Goal: Task Accomplishment & Management: Complete application form

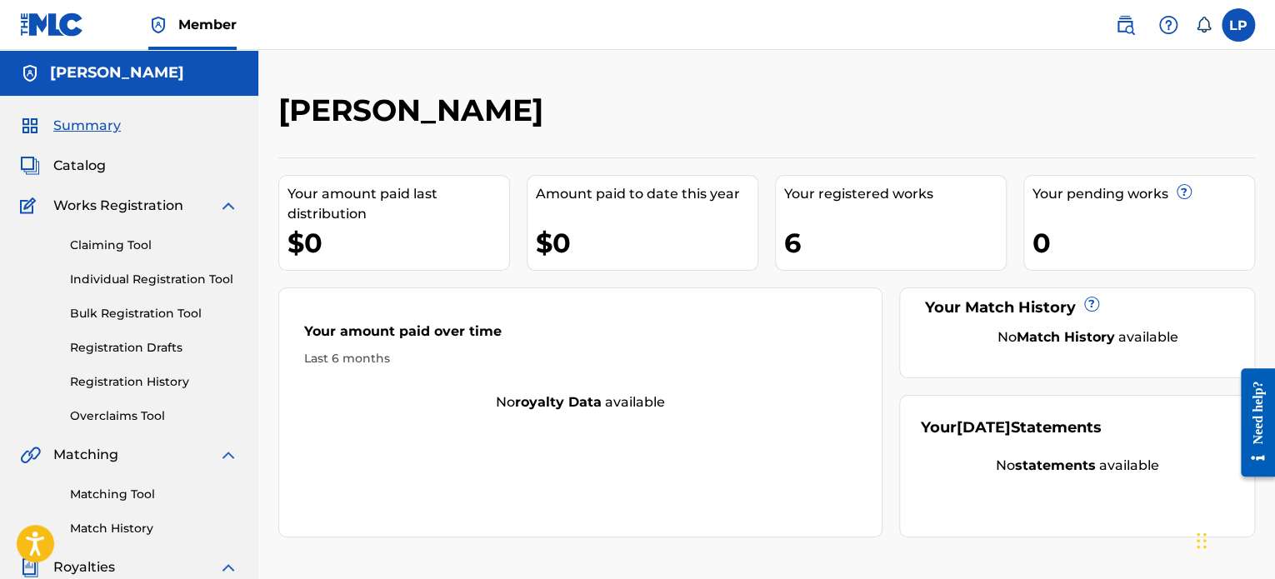
click at [148, 281] on link "Individual Registration Tool" at bounding box center [154, 280] width 168 height 18
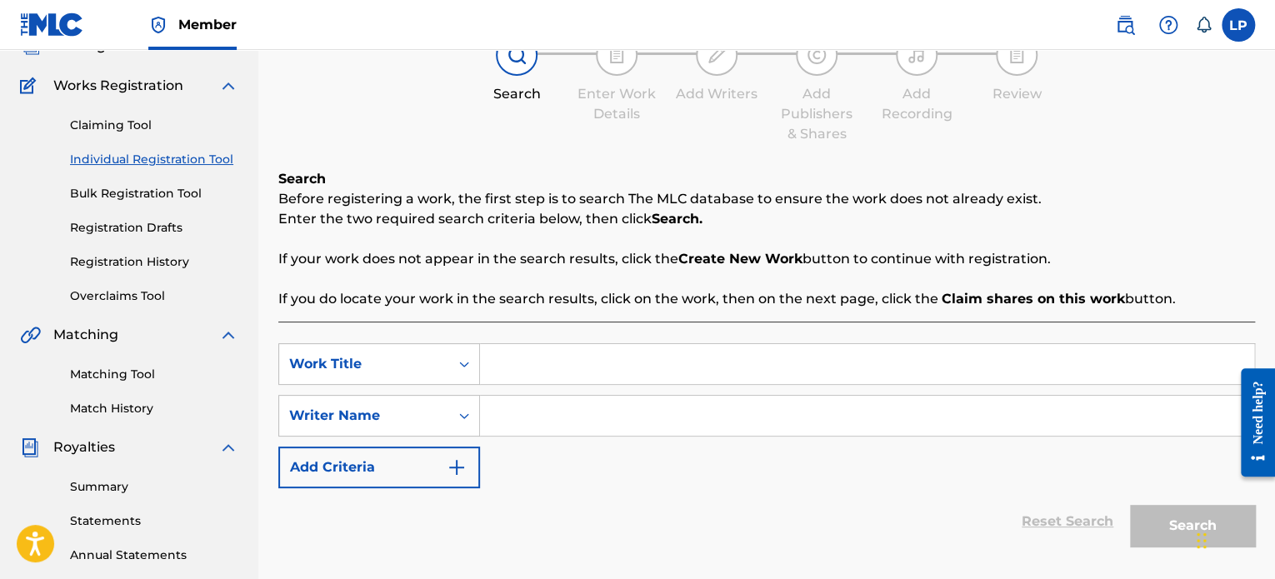
scroll to position [167, 0]
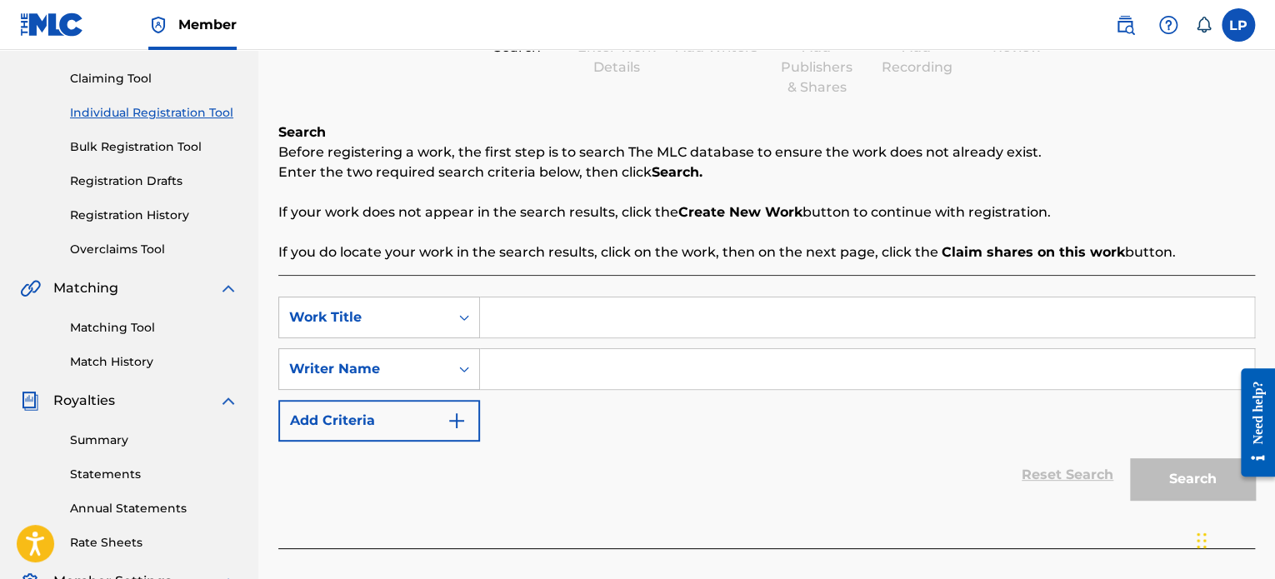
click at [508, 321] on input "Search Form" at bounding box center [867, 318] width 774 height 40
type input "FTR"
click at [543, 365] on input "Search Form" at bounding box center [867, 369] width 774 height 40
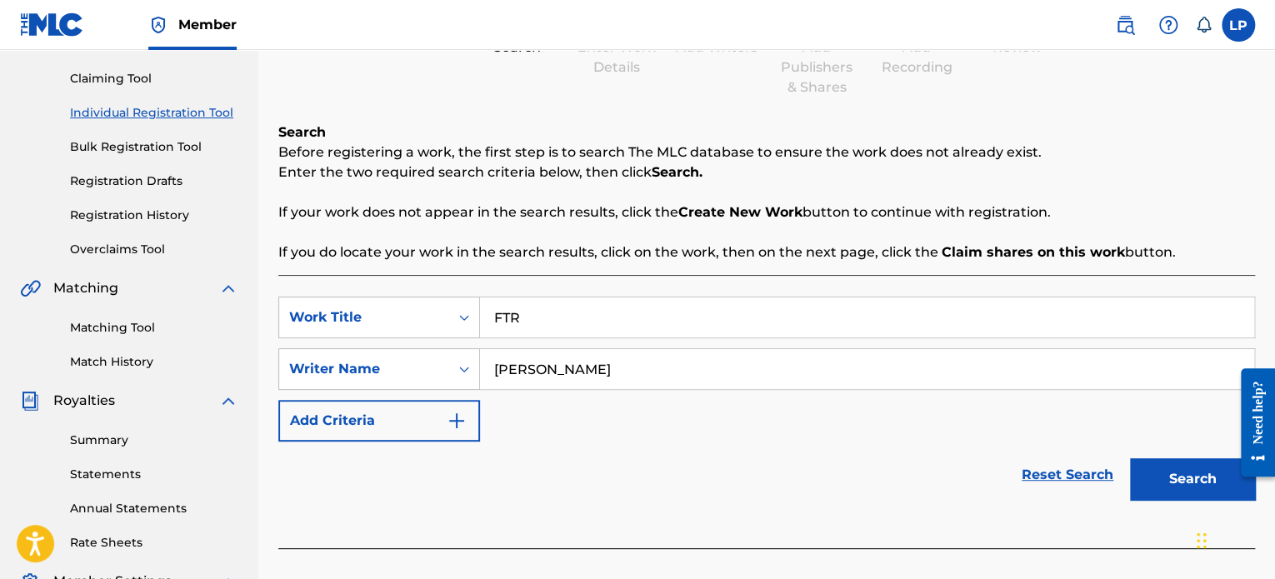
type input "[PERSON_NAME]"
click at [1174, 463] on button "Search" at bounding box center [1192, 479] width 125 height 42
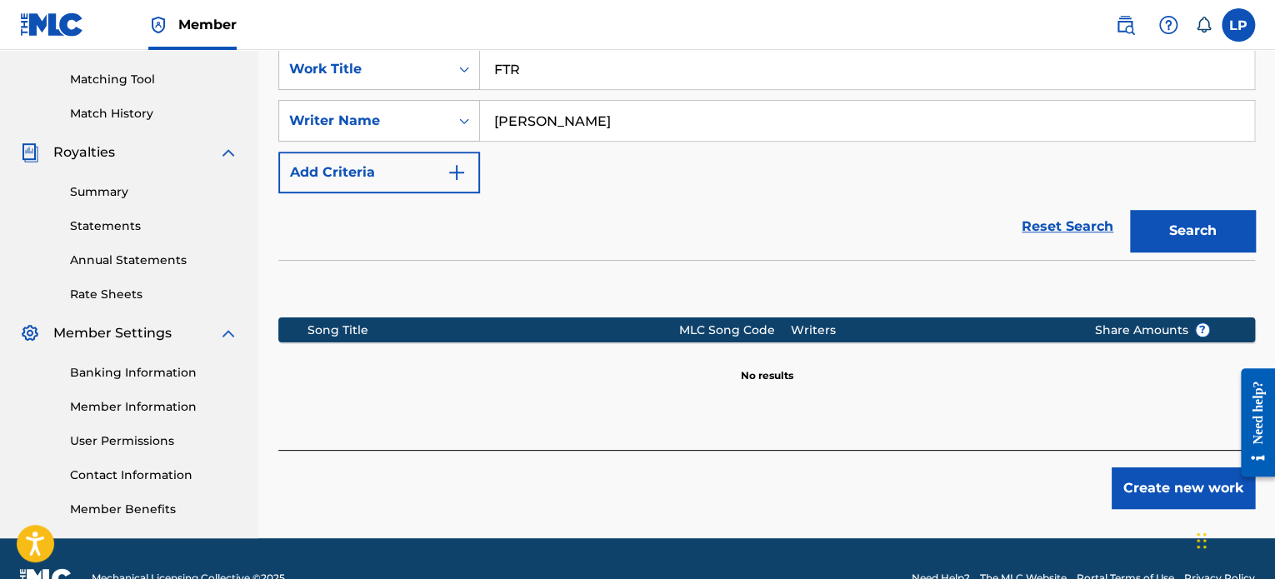
scroll to position [417, 0]
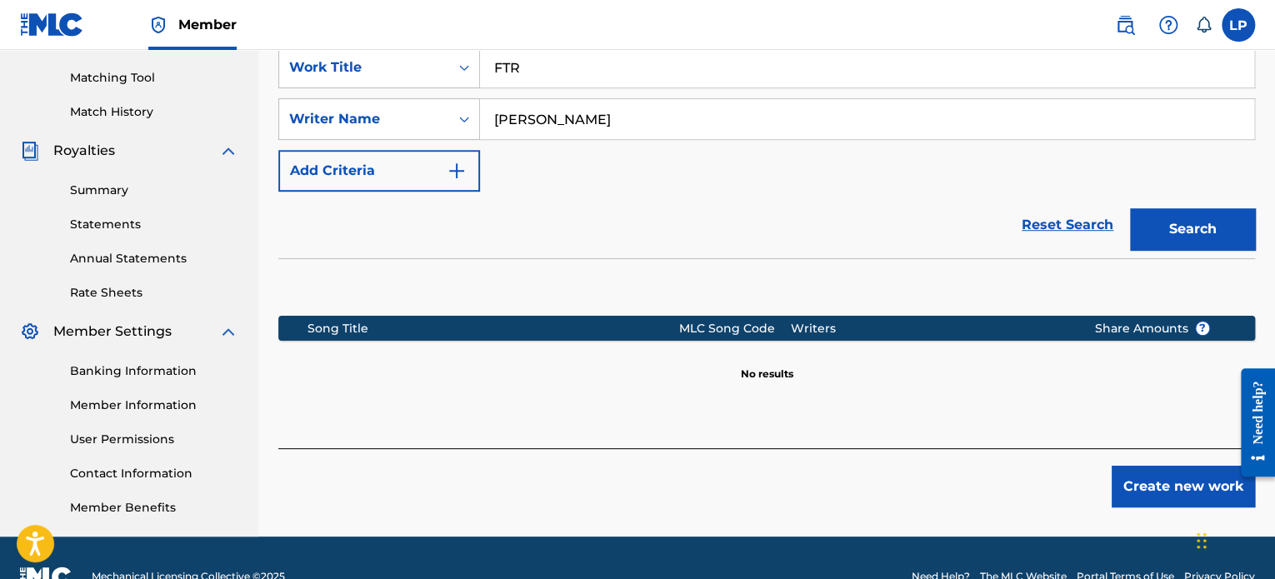
click at [1122, 476] on button "Create new work" at bounding box center [1183, 487] width 143 height 42
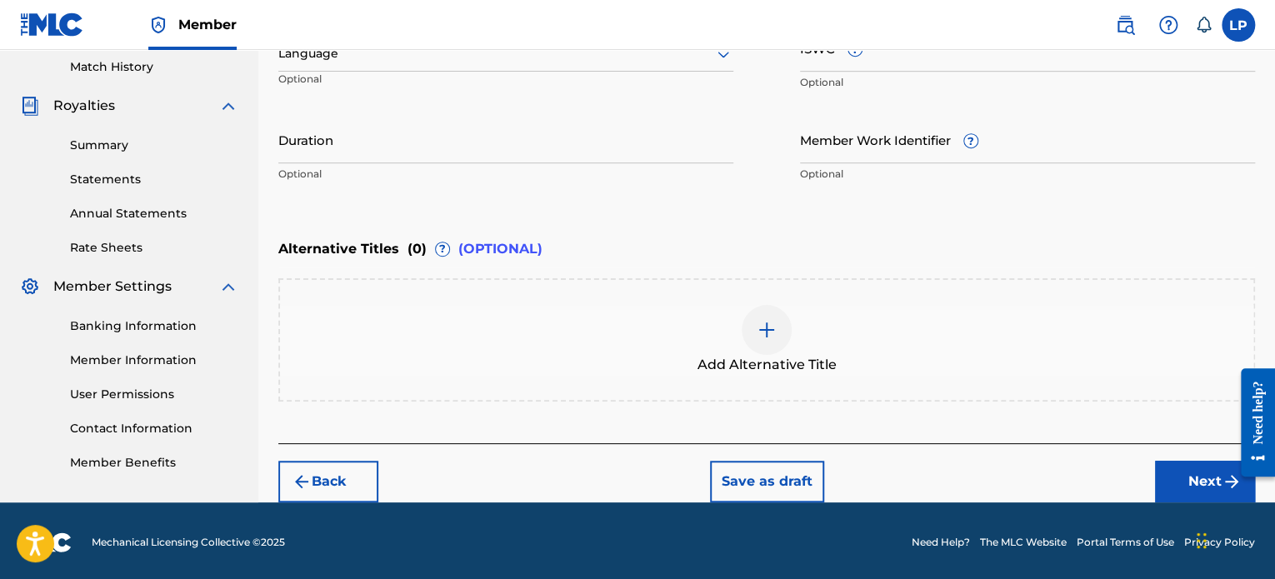
scroll to position [463, 0]
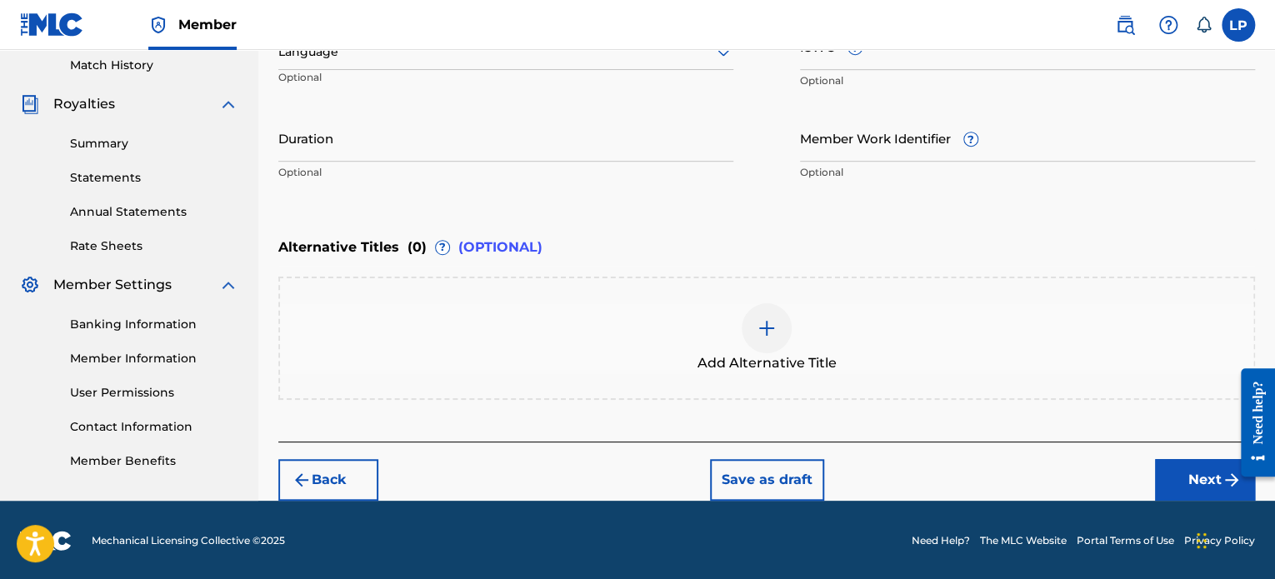
click at [1214, 483] on button "Next" at bounding box center [1205, 480] width 100 height 42
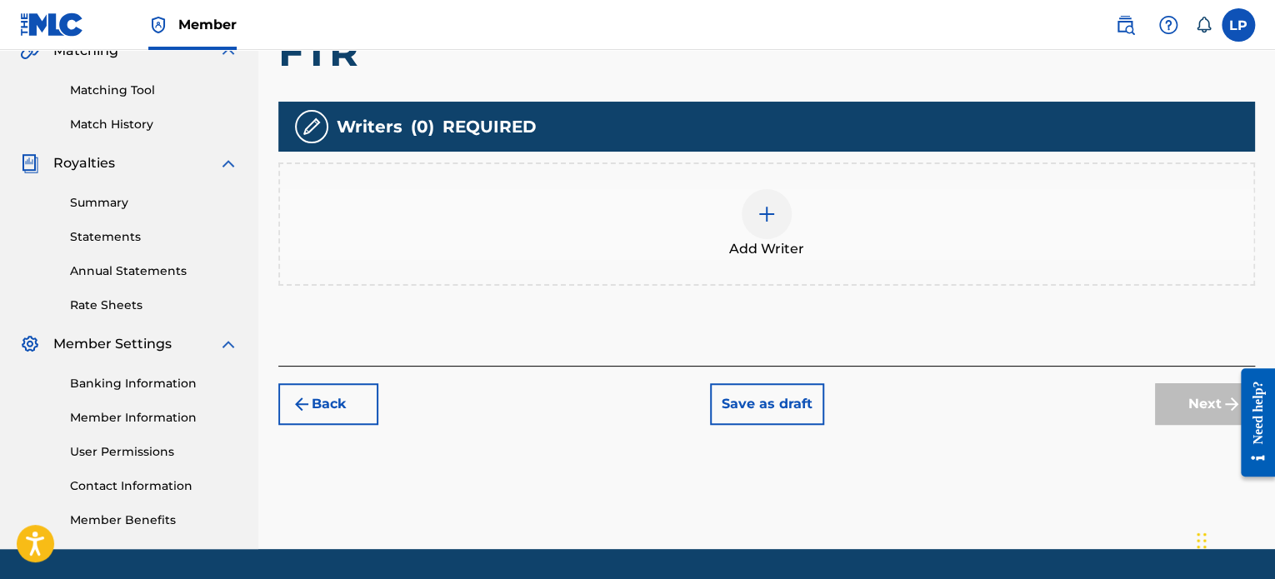
scroll to position [408, 0]
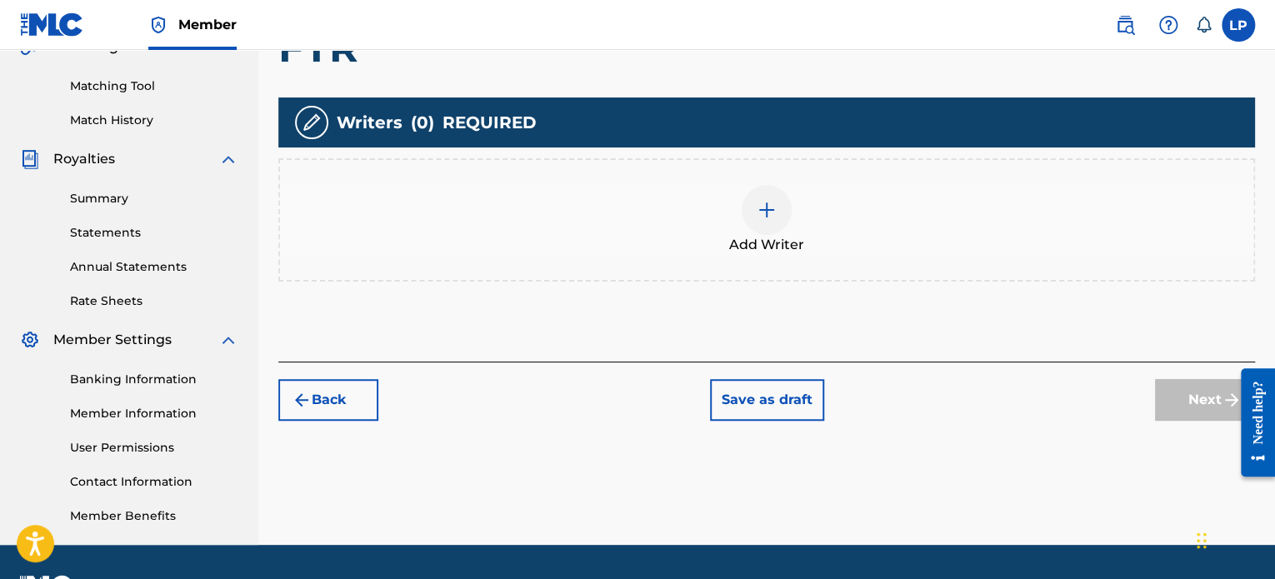
click at [767, 226] on div at bounding box center [767, 210] width 50 height 50
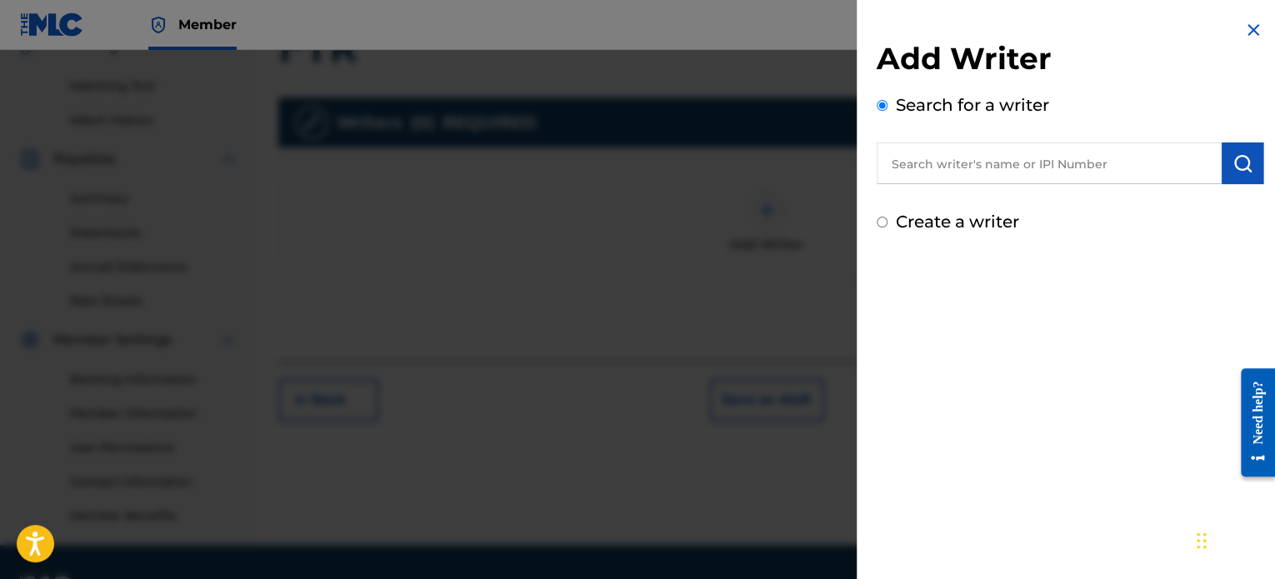
click at [954, 166] on input "text" at bounding box center [1049, 164] width 345 height 42
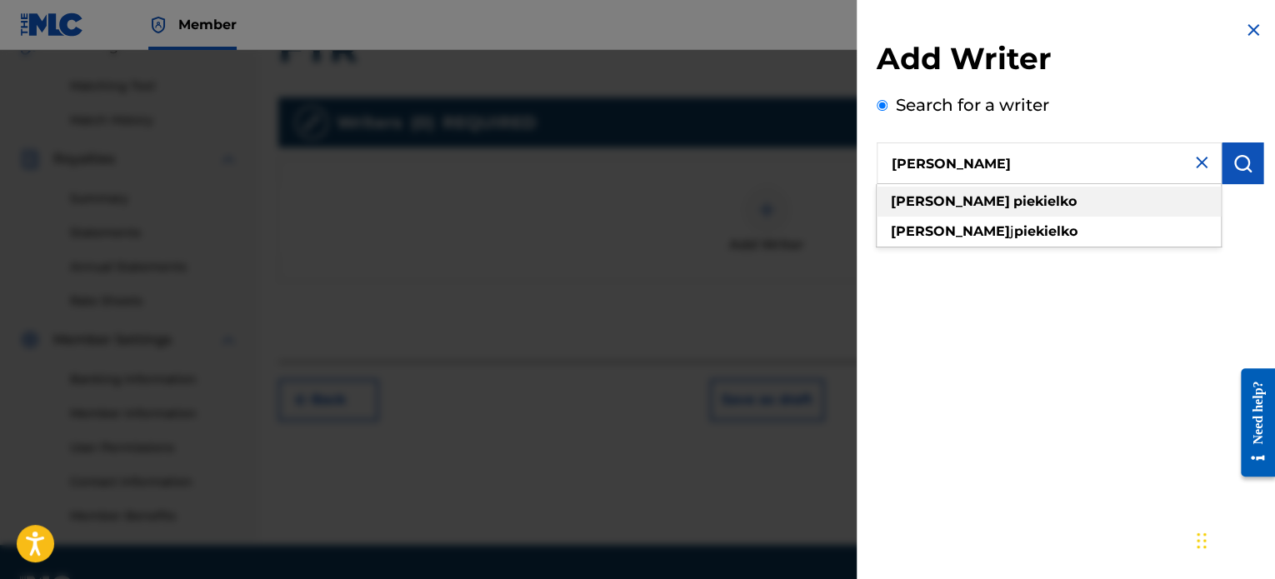
click at [998, 209] on div "[PERSON_NAME]" at bounding box center [1049, 202] width 344 height 30
type input "[PERSON_NAME]"
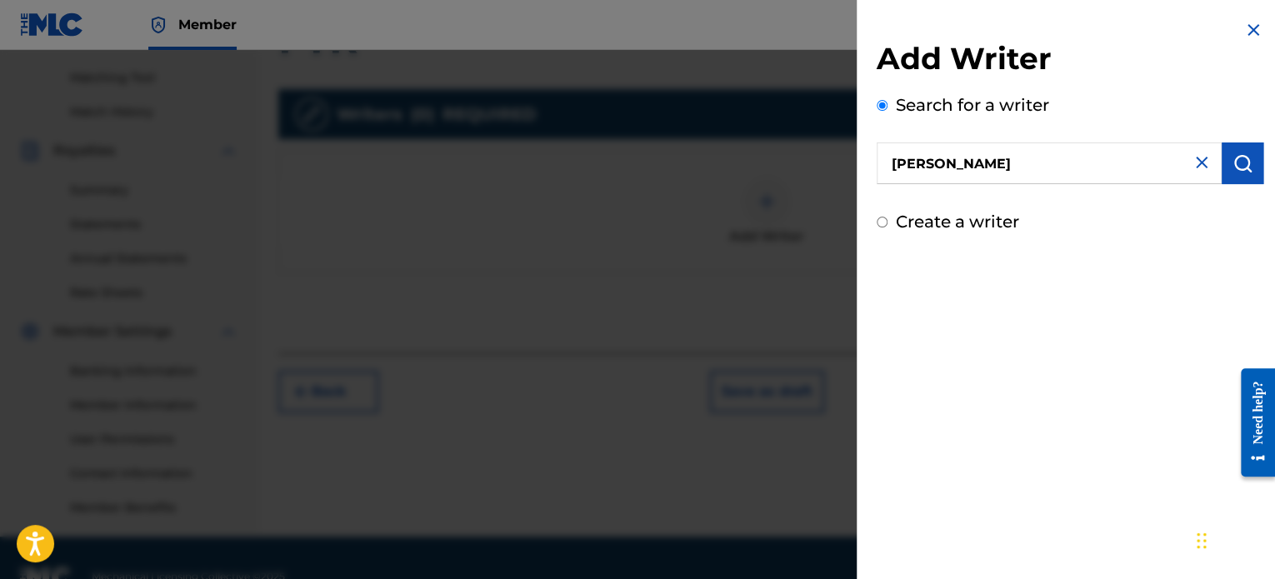
scroll to position [287, 0]
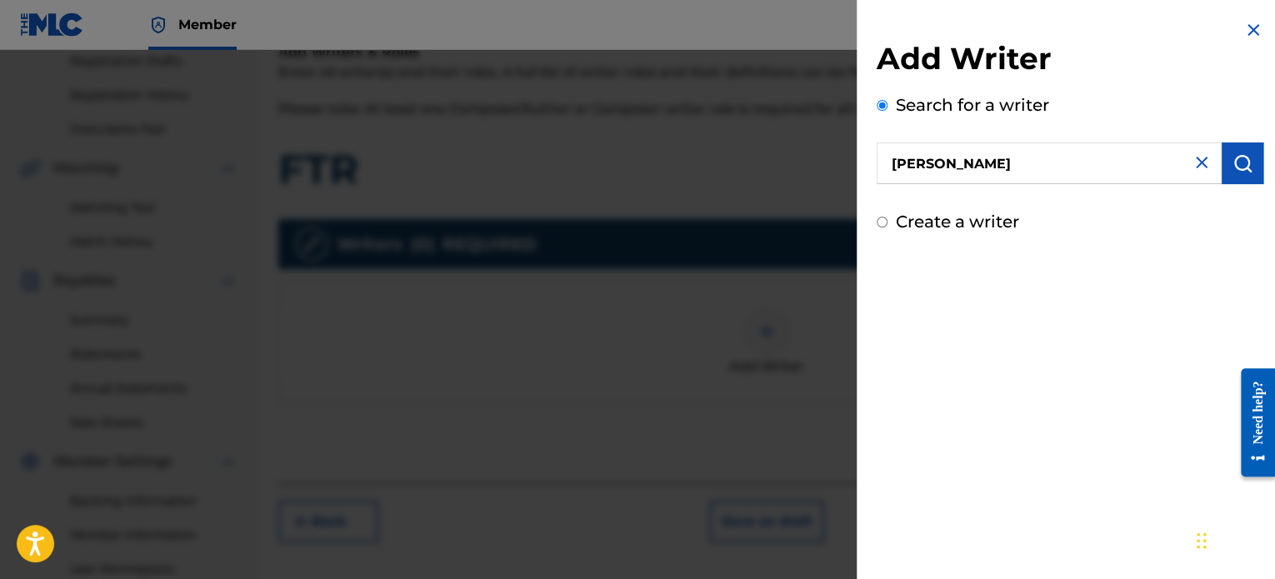
click at [1233, 166] on img "submit" at bounding box center [1243, 163] width 20 height 20
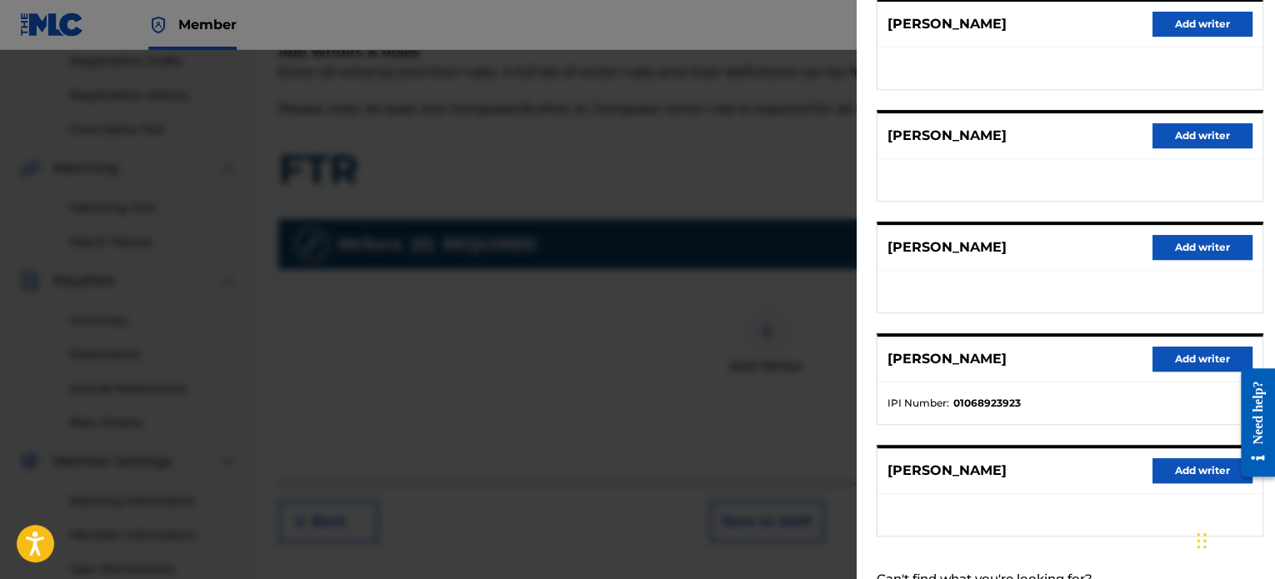
scroll to position [250, 0]
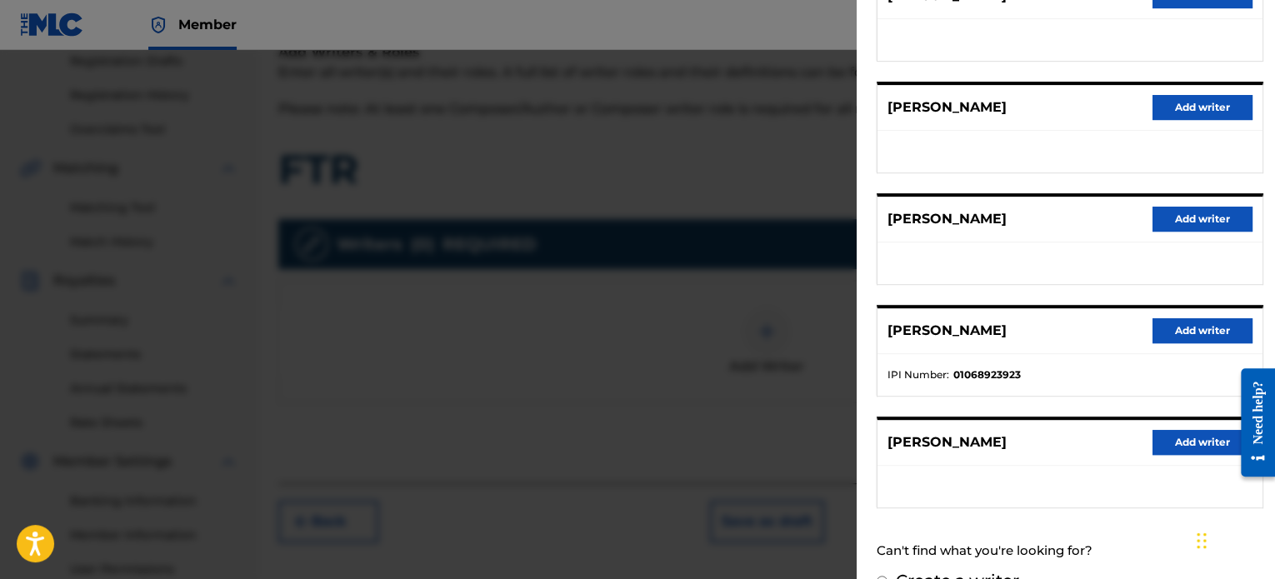
click at [1164, 333] on button "Add writer" at bounding box center [1203, 330] width 100 height 25
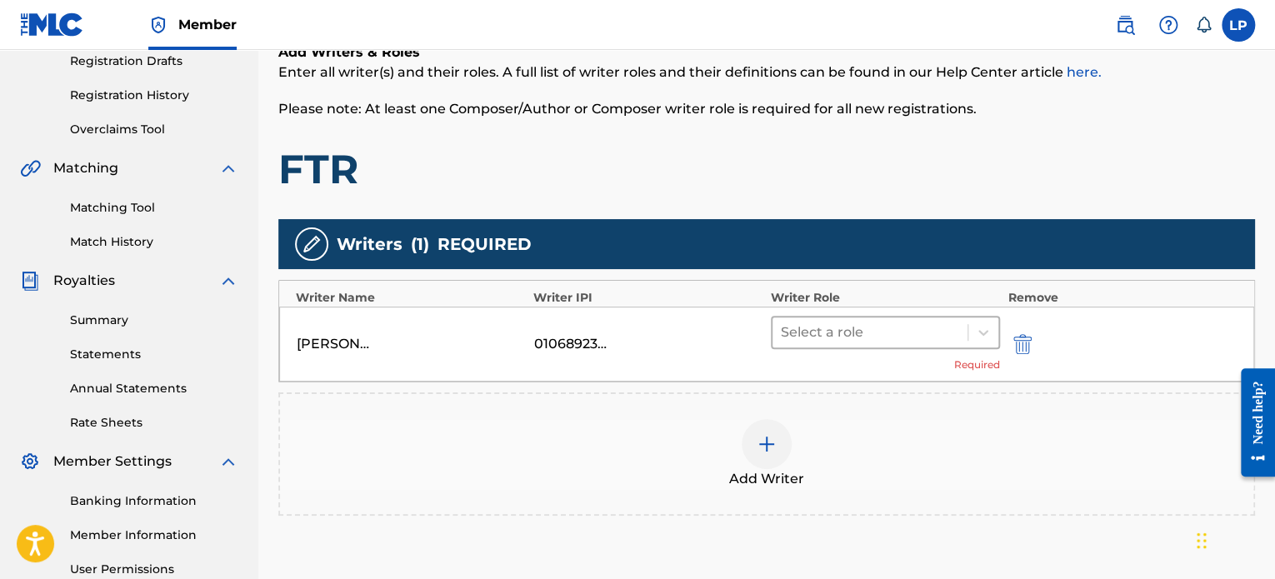
click at [853, 331] on div at bounding box center [870, 332] width 178 height 23
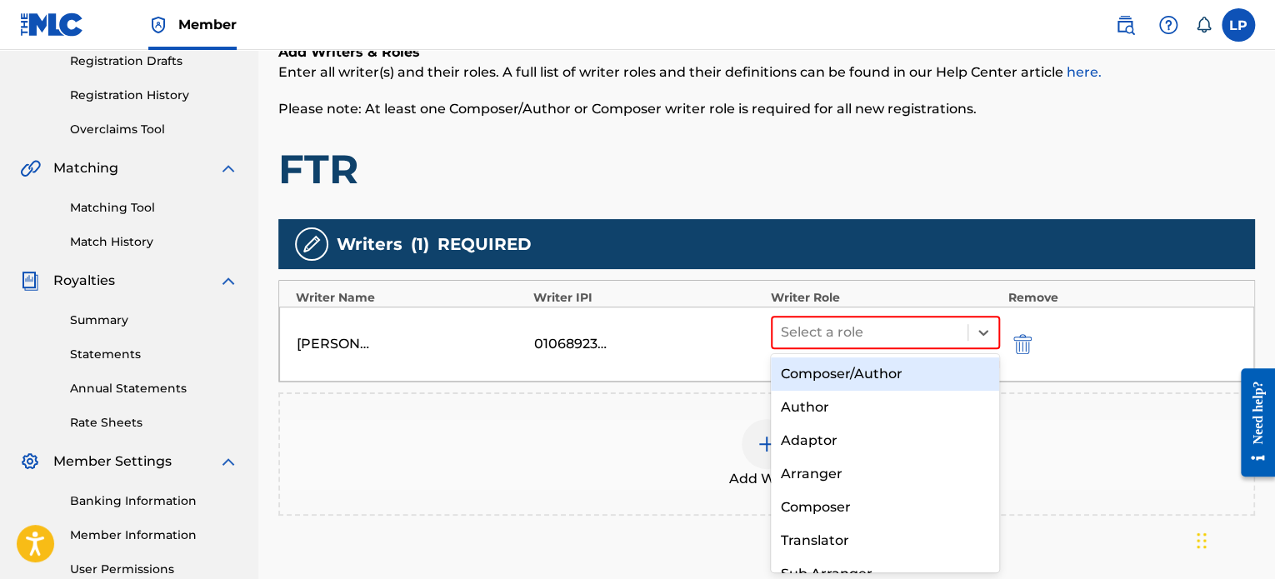
scroll to position [54, 0]
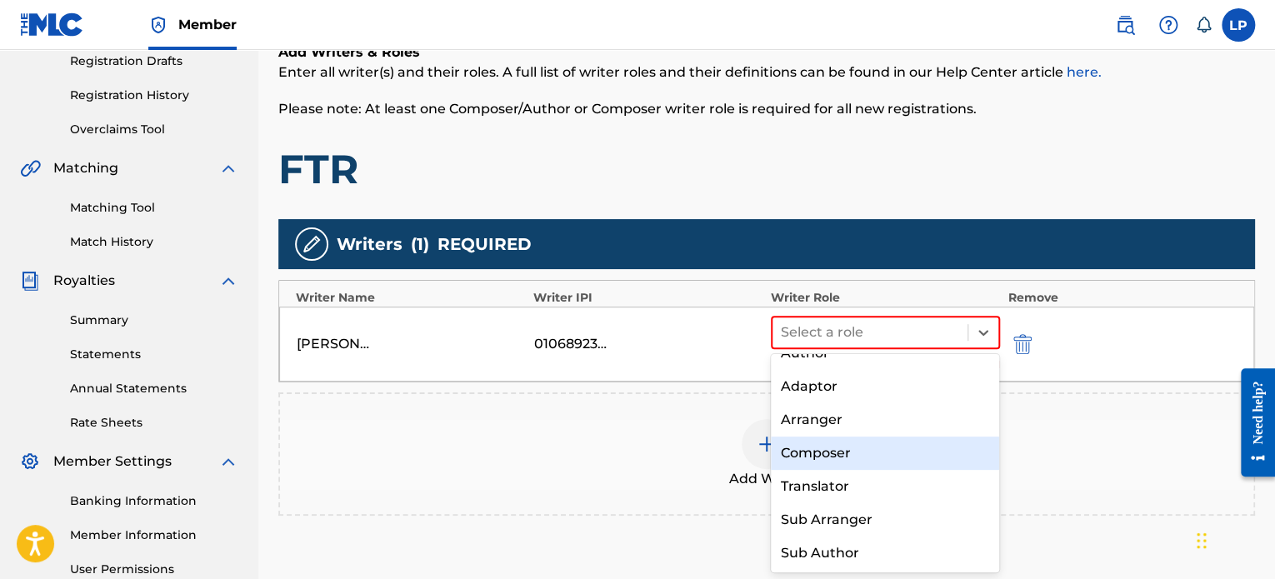
click at [862, 463] on div "Composer" at bounding box center [885, 453] width 229 height 33
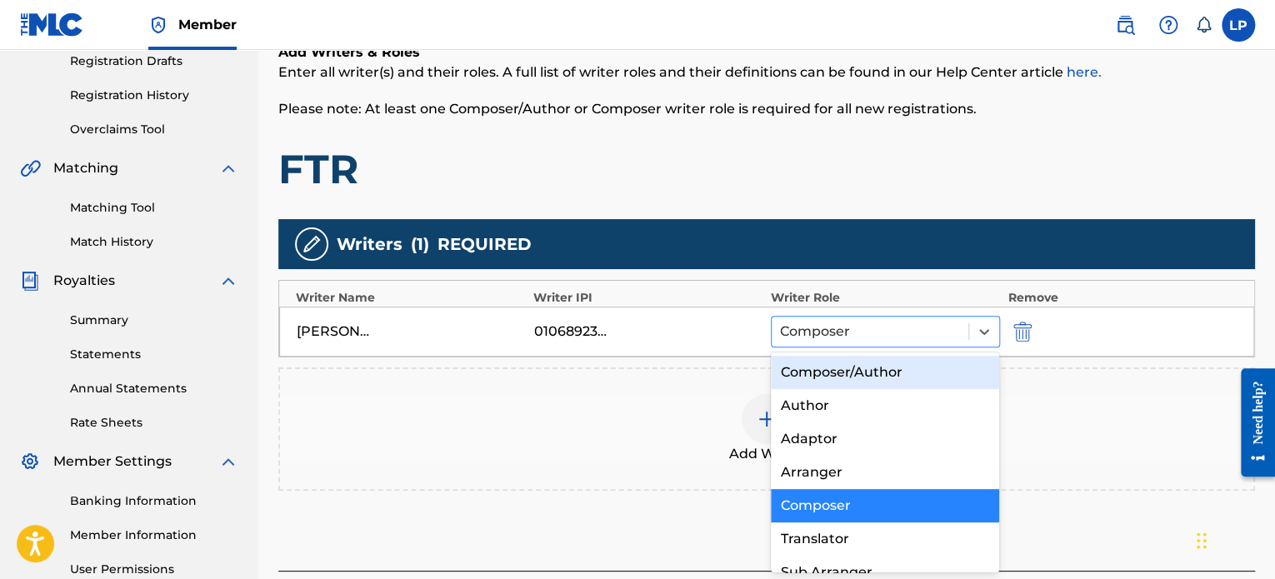
click at [853, 341] on div at bounding box center [870, 331] width 180 height 23
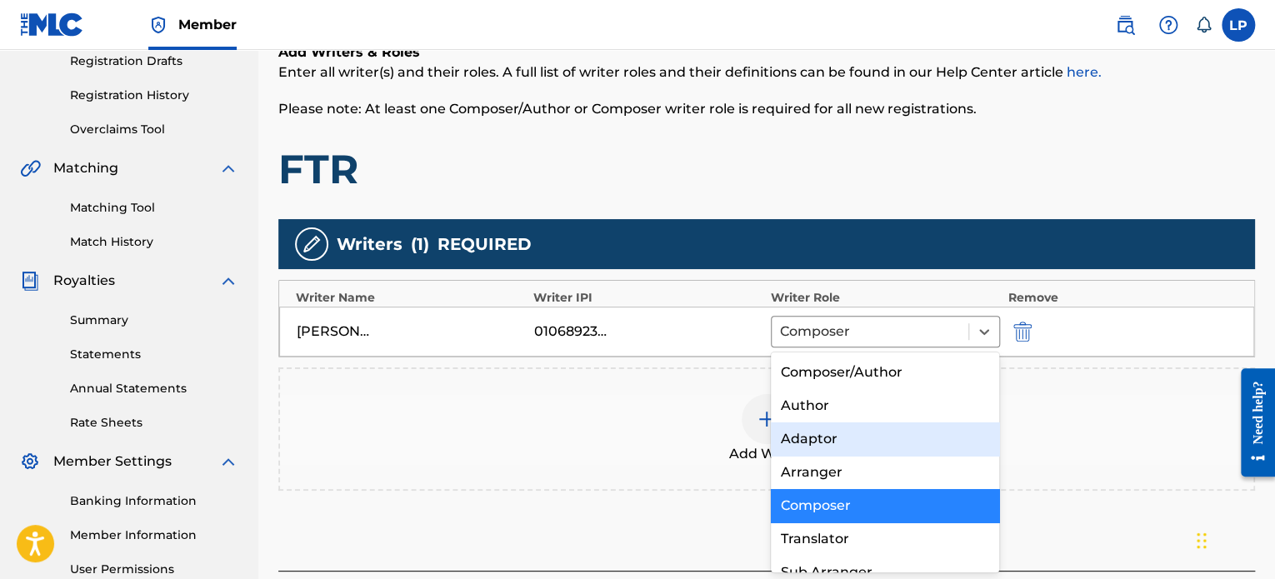
scroll to position [53, 0]
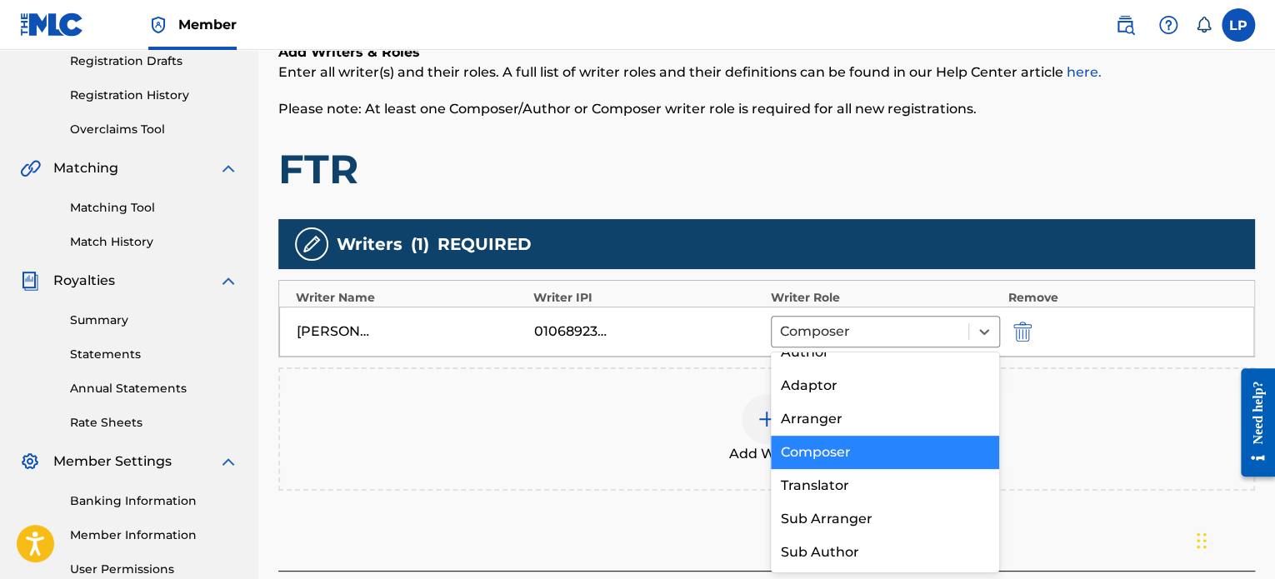
click at [847, 447] on div "Composer" at bounding box center [885, 452] width 229 height 33
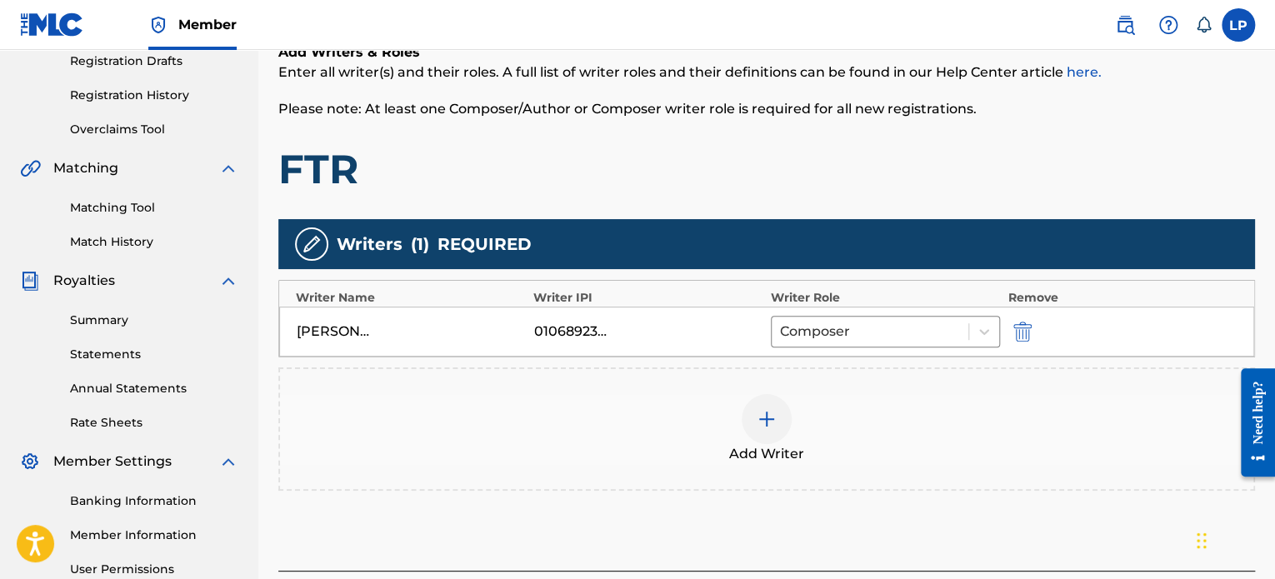
click at [773, 412] on img at bounding box center [767, 419] width 20 height 20
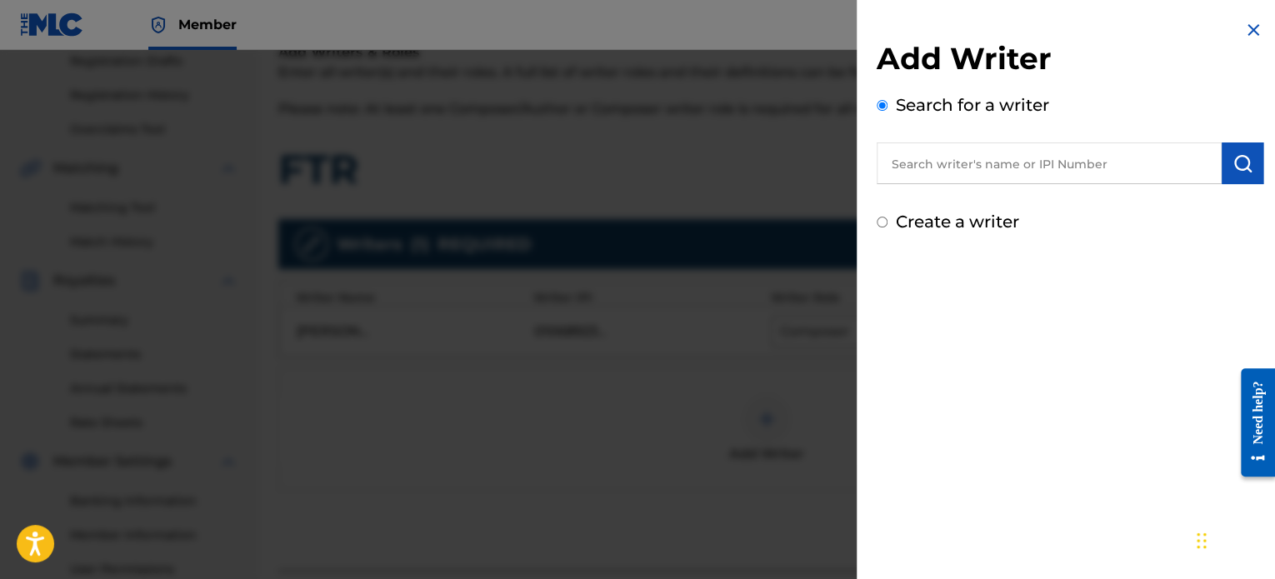
click at [920, 156] on input "text" at bounding box center [1049, 164] width 345 height 42
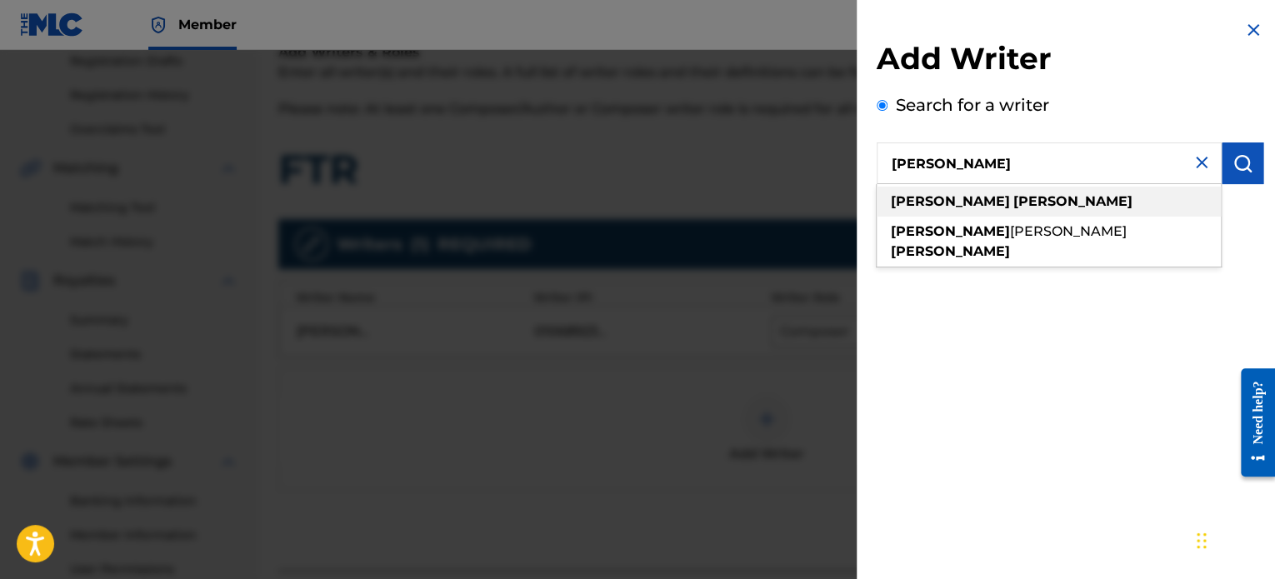
type input "[PERSON_NAME]"
click at [1013, 206] on strong "[PERSON_NAME]" at bounding box center [1072, 201] width 119 height 16
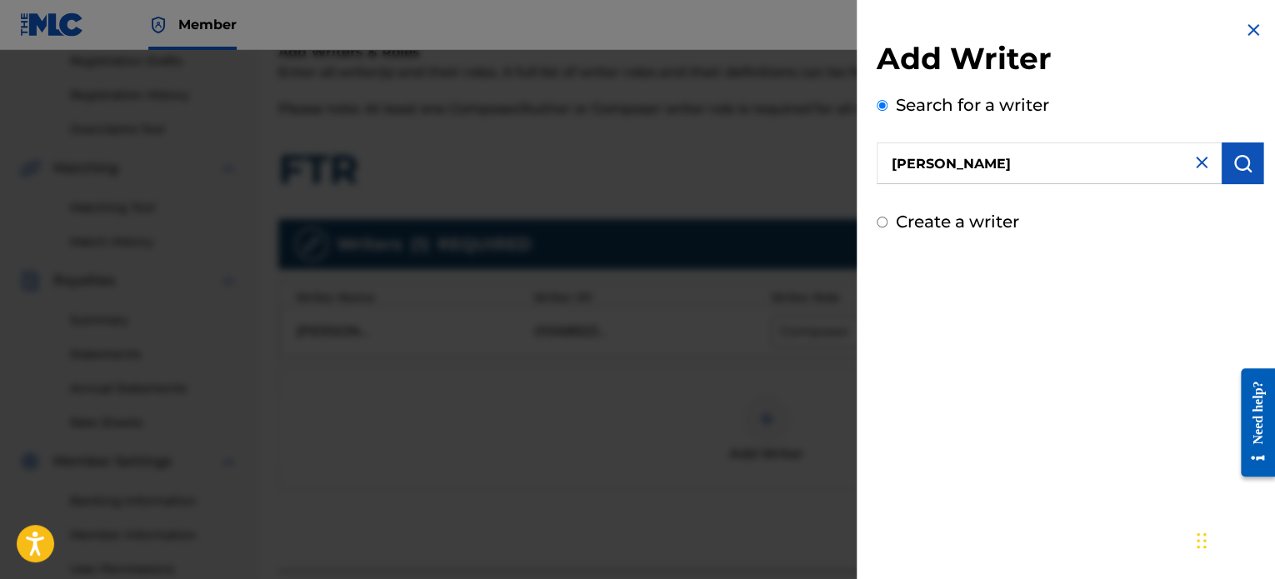
click at [1234, 157] on img "submit" at bounding box center [1243, 163] width 20 height 20
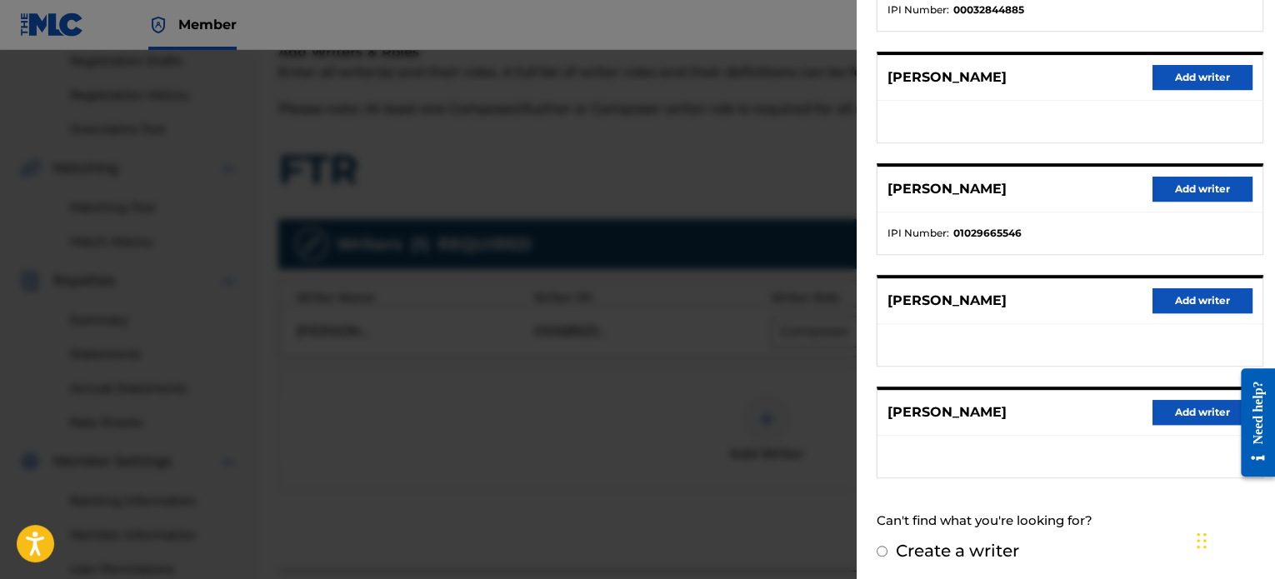
scroll to position [283, 0]
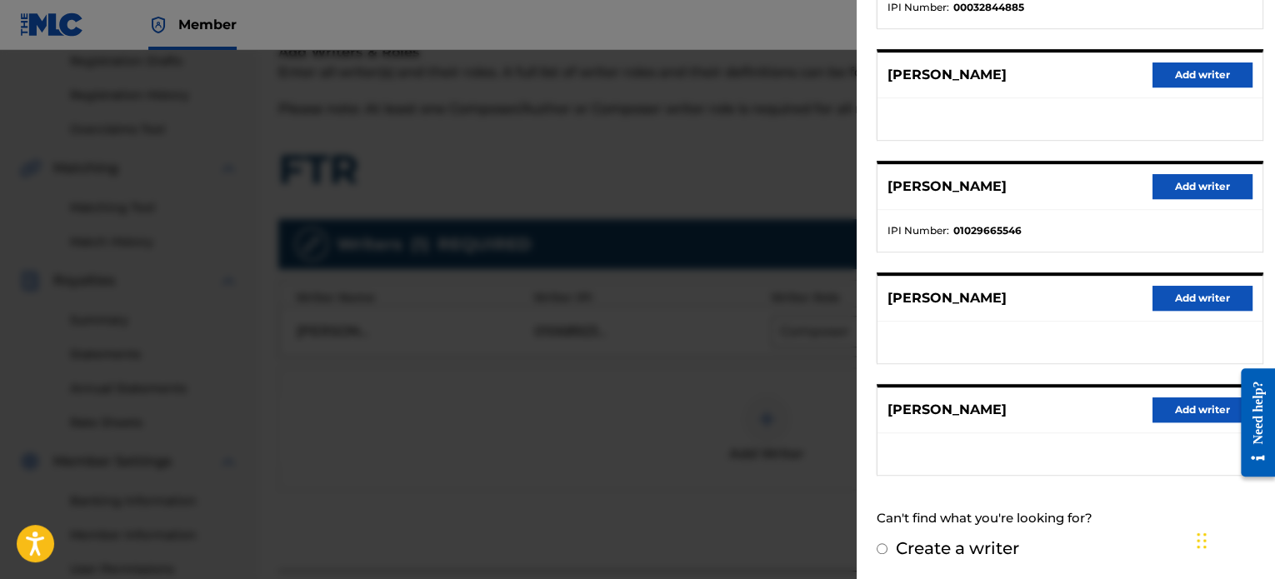
click at [1164, 186] on button "Add writer" at bounding box center [1203, 186] width 100 height 25
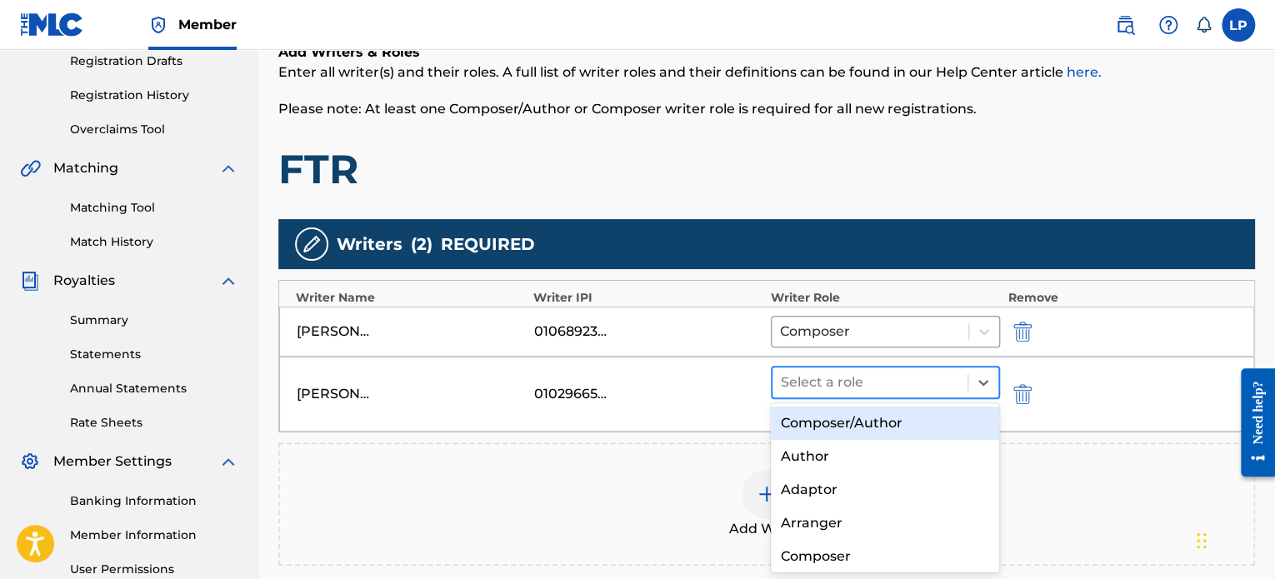
click at [933, 378] on div at bounding box center [870, 382] width 178 height 23
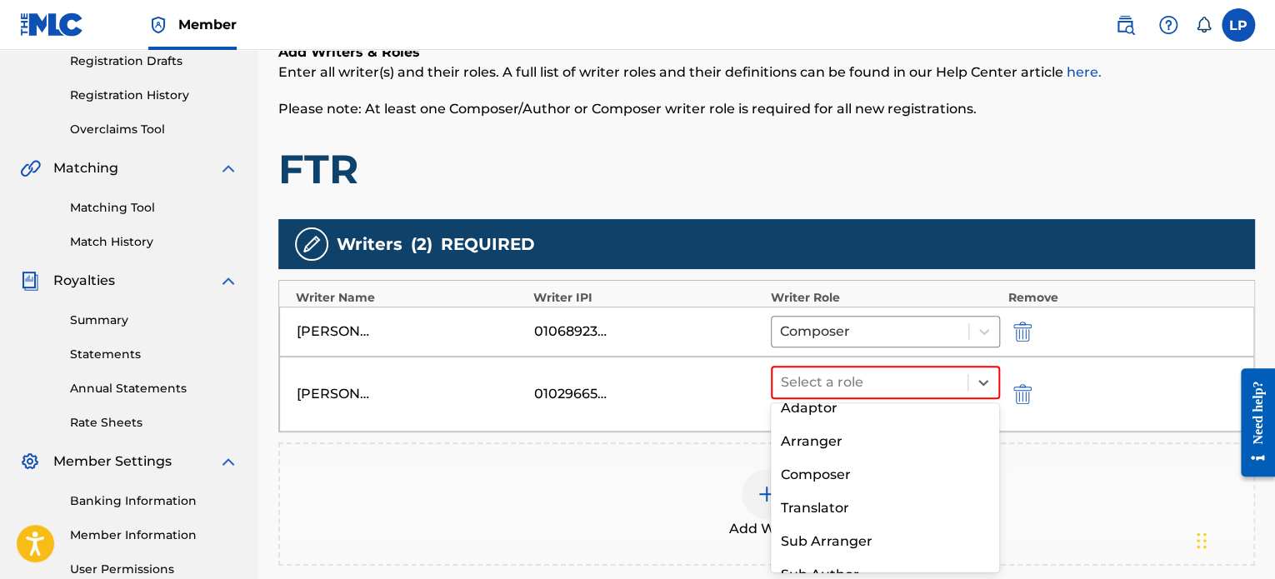
scroll to position [83, 0]
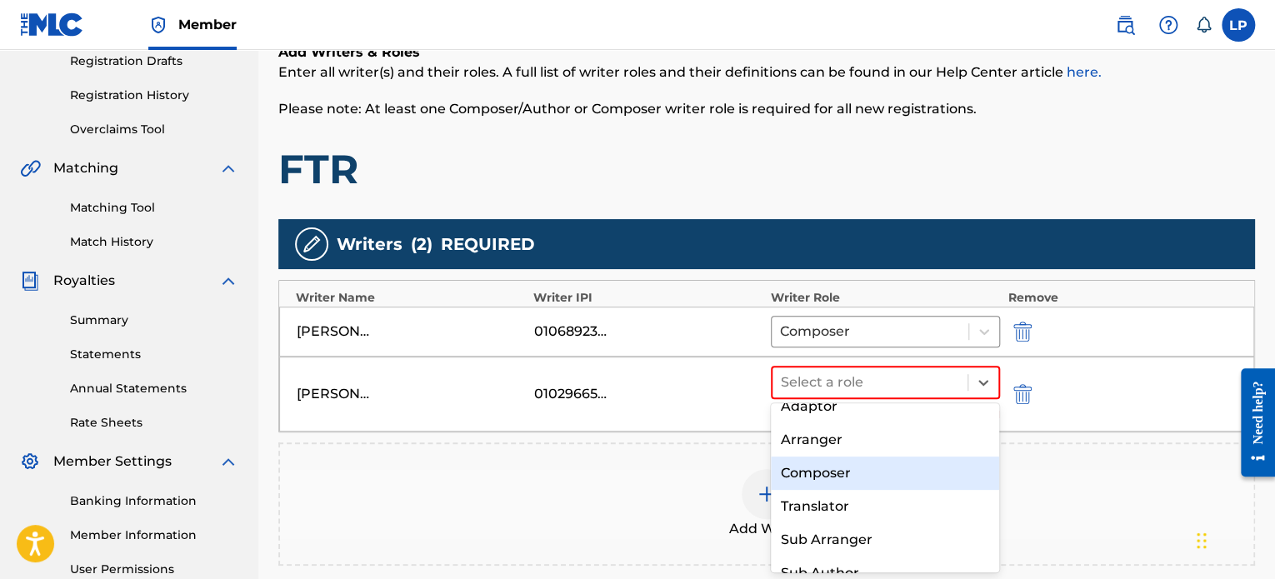
click at [872, 483] on div "Composer" at bounding box center [885, 473] width 229 height 33
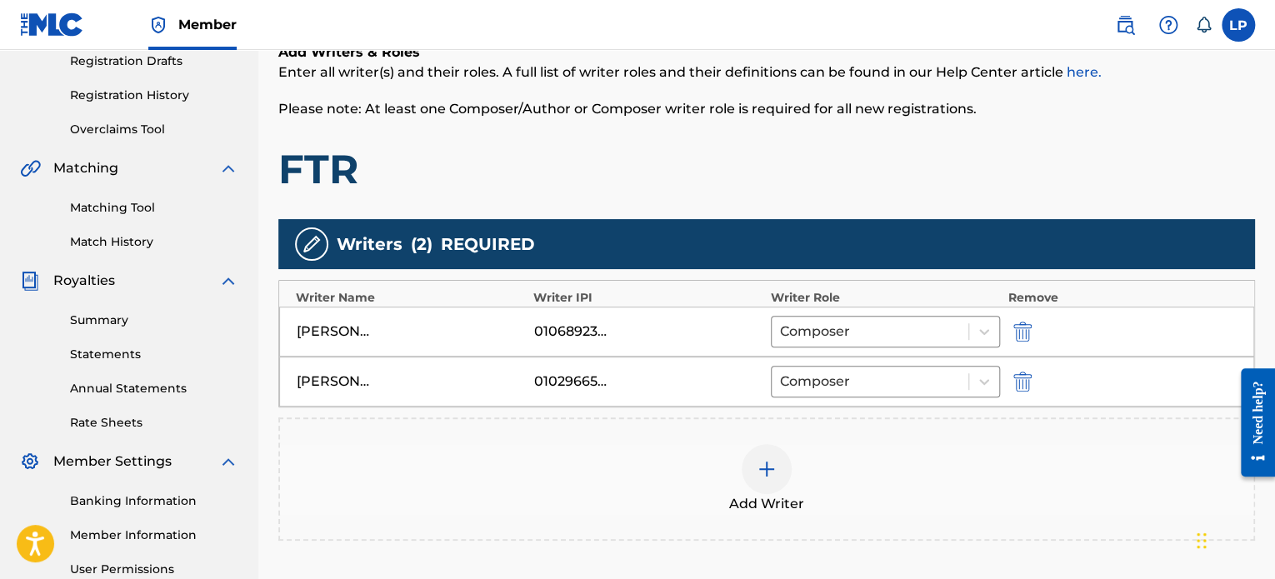
click at [763, 475] on img at bounding box center [767, 469] width 20 height 20
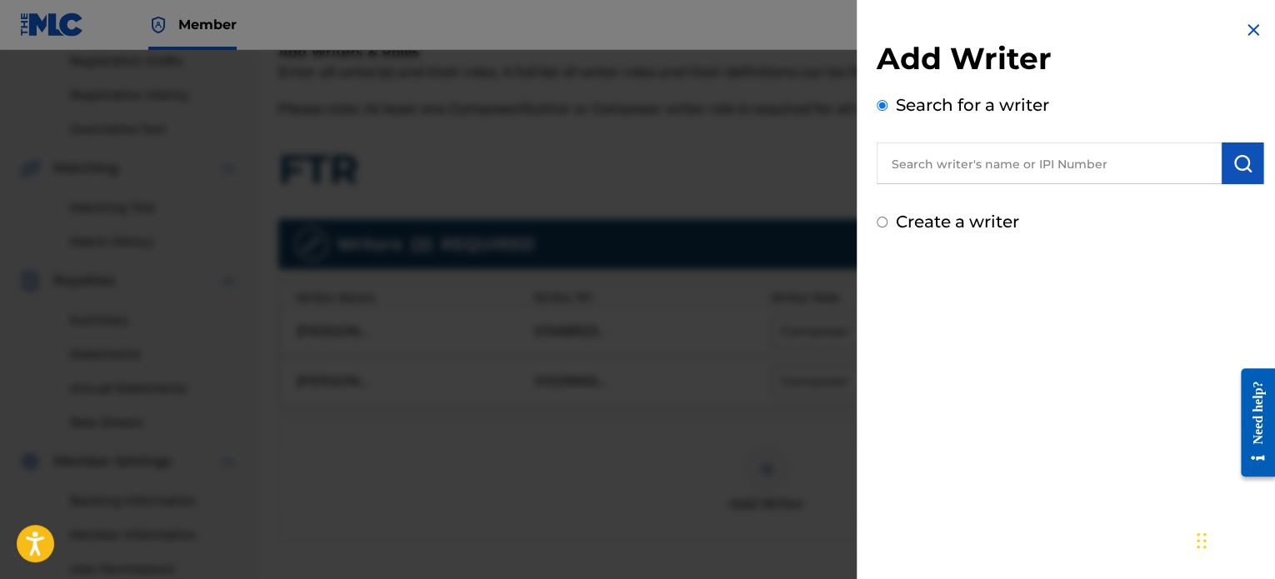
click at [997, 163] on input "text" at bounding box center [1049, 164] width 345 height 42
click at [757, 302] on div at bounding box center [637, 339] width 1275 height 579
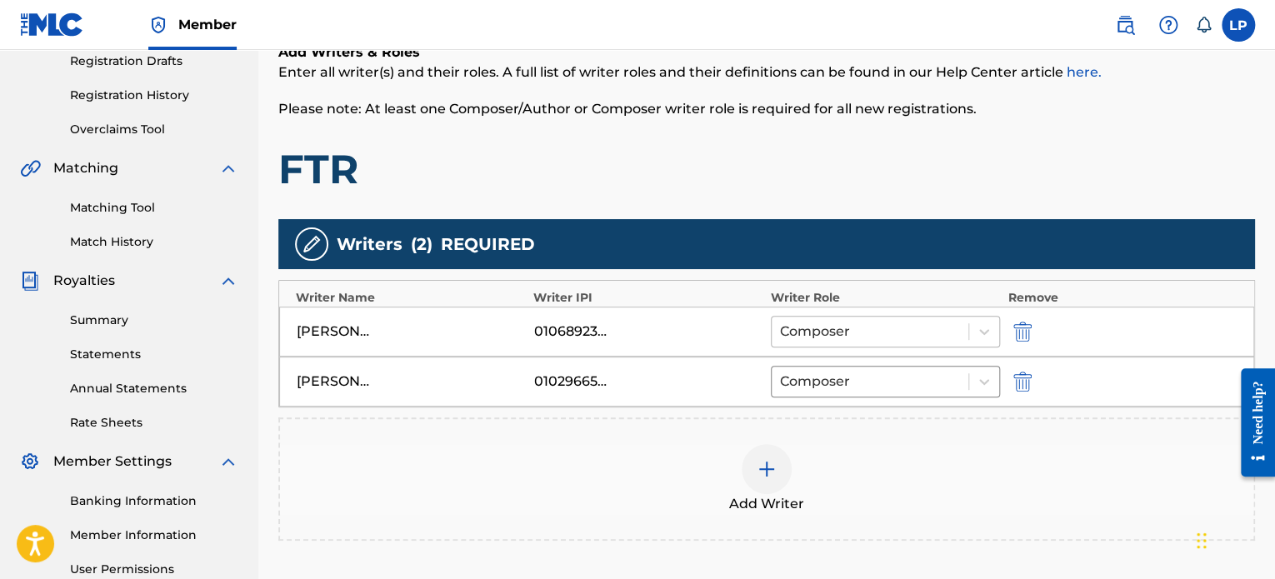
click at [807, 318] on div "Composer" at bounding box center [870, 332] width 197 height 30
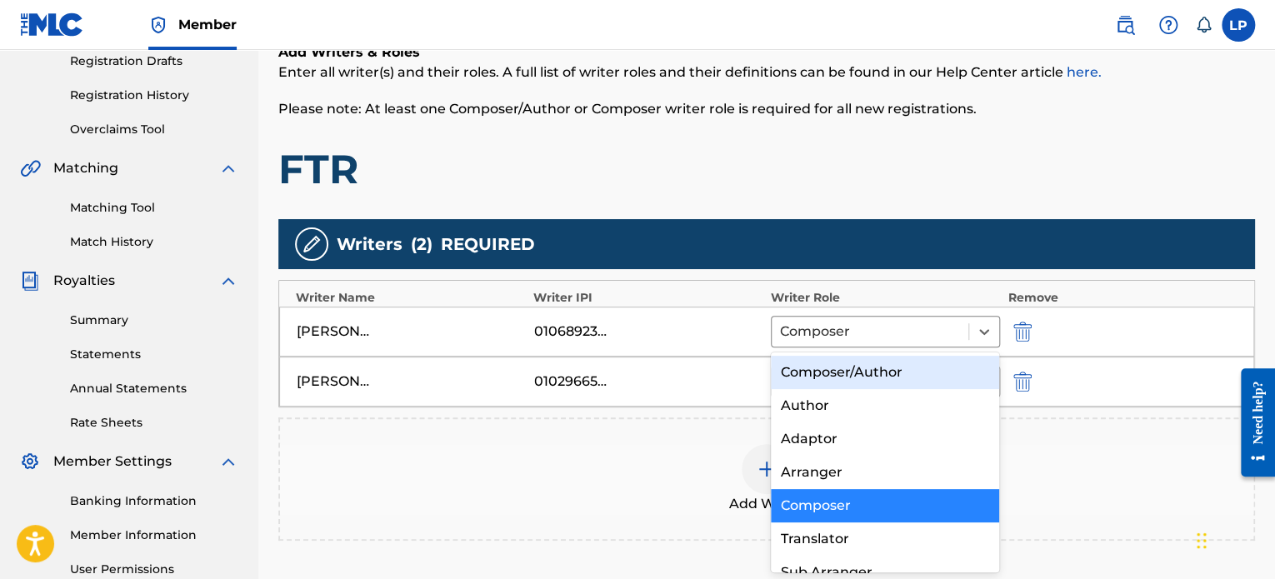
click at [834, 366] on div "Composer/Author" at bounding box center [885, 372] width 229 height 33
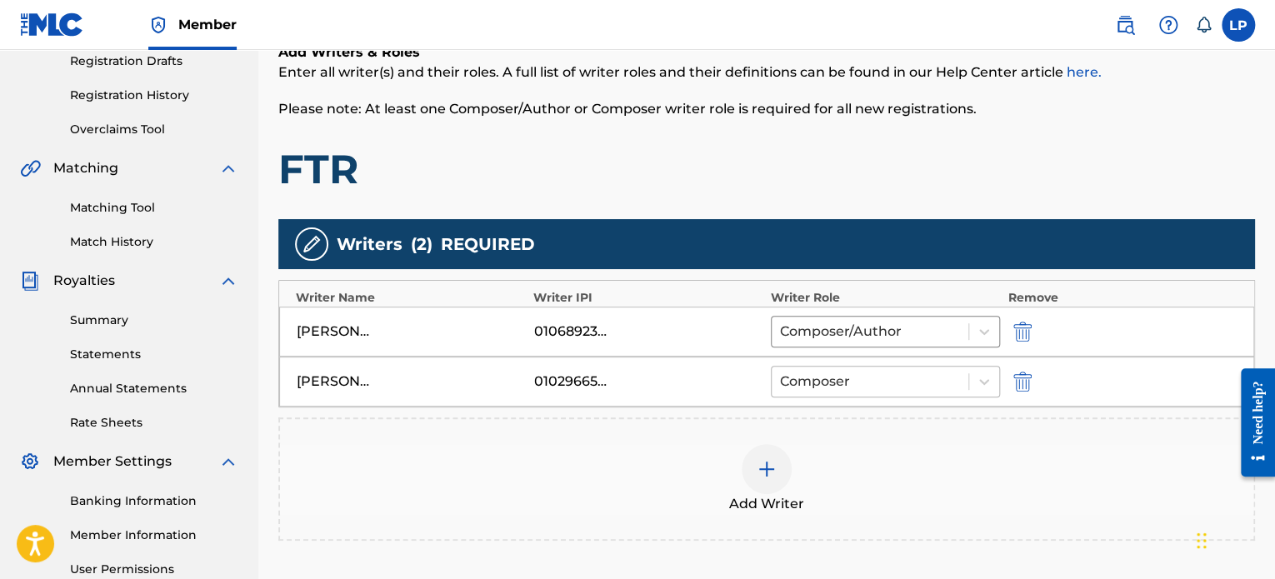
click at [832, 381] on div at bounding box center [870, 381] width 180 height 23
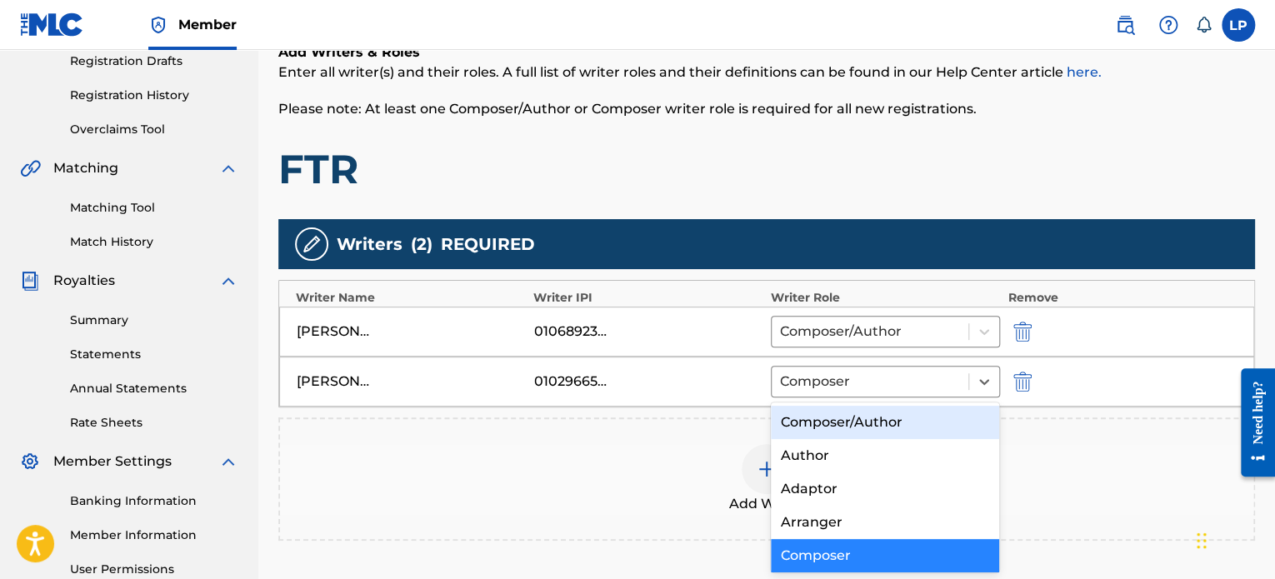
click at [838, 427] on div "Composer/Author" at bounding box center [885, 422] width 229 height 33
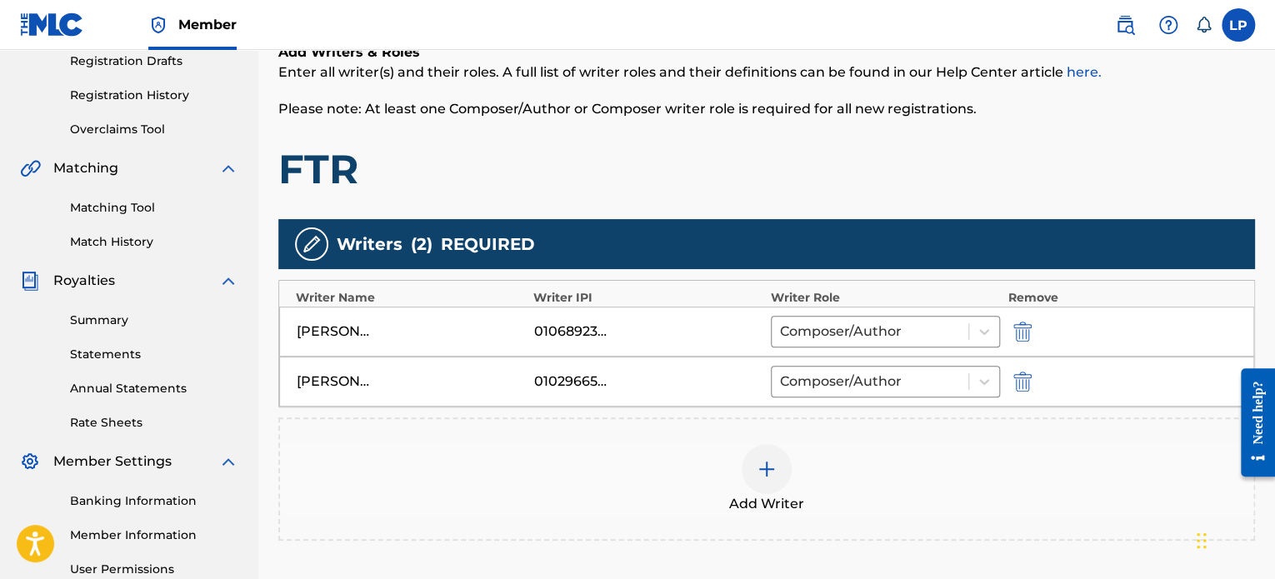
click at [774, 473] on img at bounding box center [767, 469] width 20 height 20
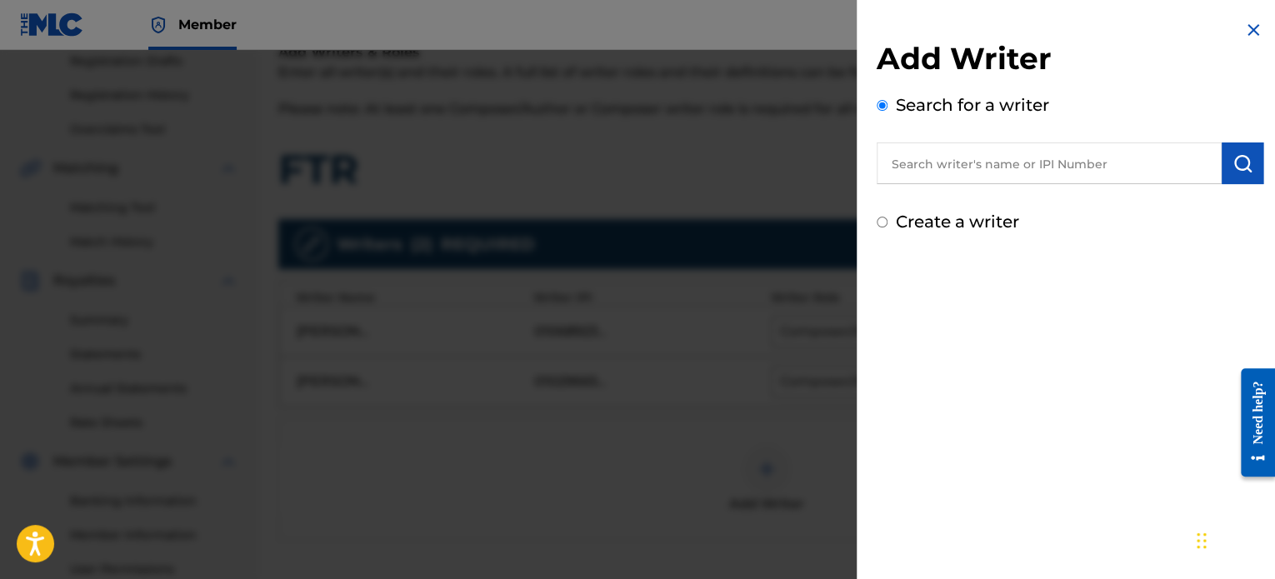
click at [975, 174] on input "text" at bounding box center [1049, 164] width 345 height 42
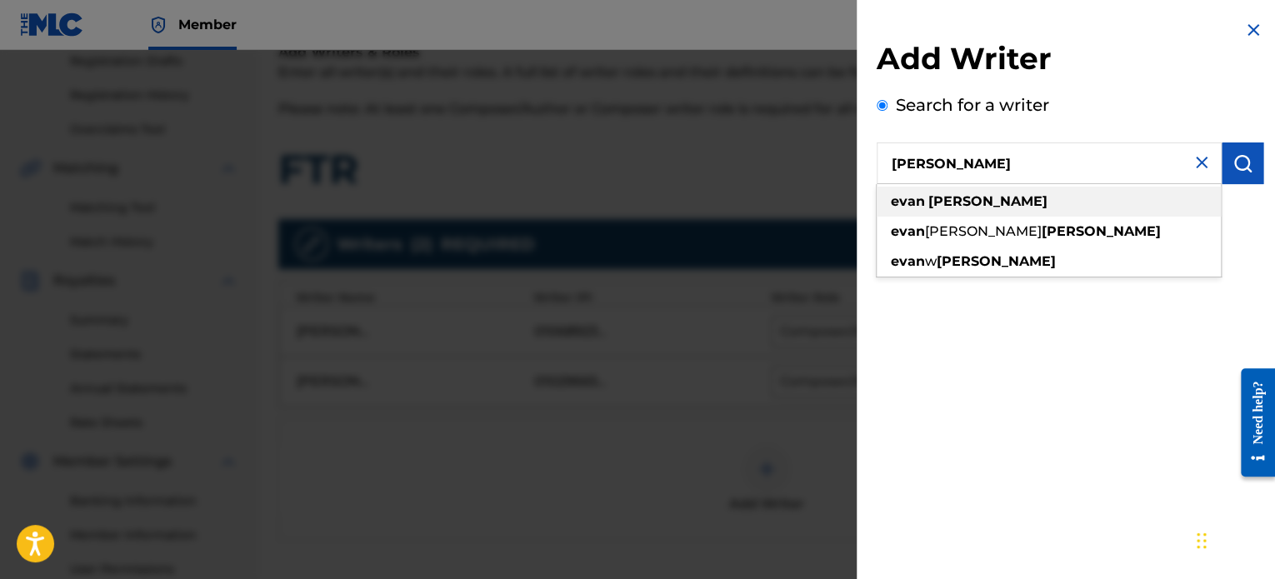
type input "[PERSON_NAME]"
click at [983, 203] on div "[PERSON_NAME]" at bounding box center [1049, 202] width 344 height 30
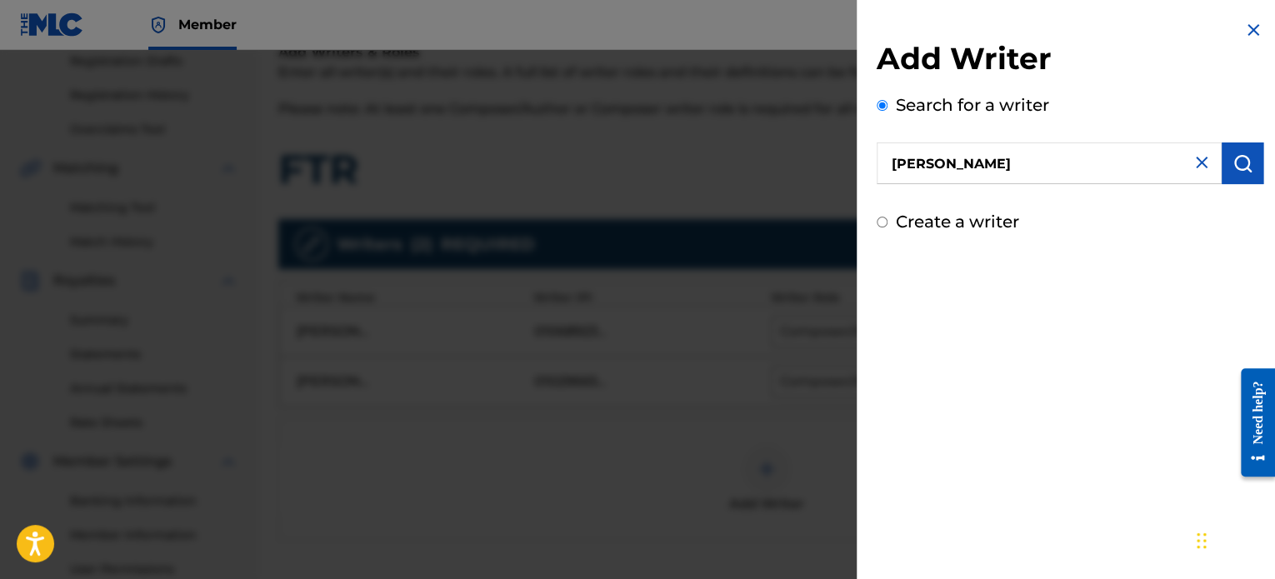
click at [1241, 176] on button "submit" at bounding box center [1243, 164] width 42 height 42
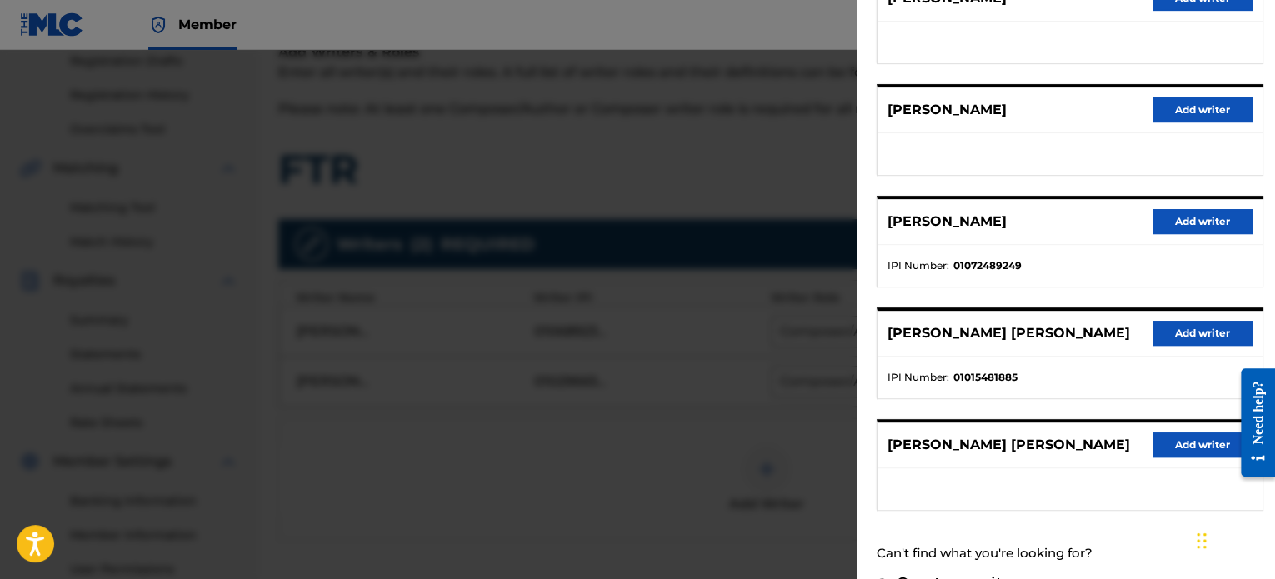
scroll to position [250, 0]
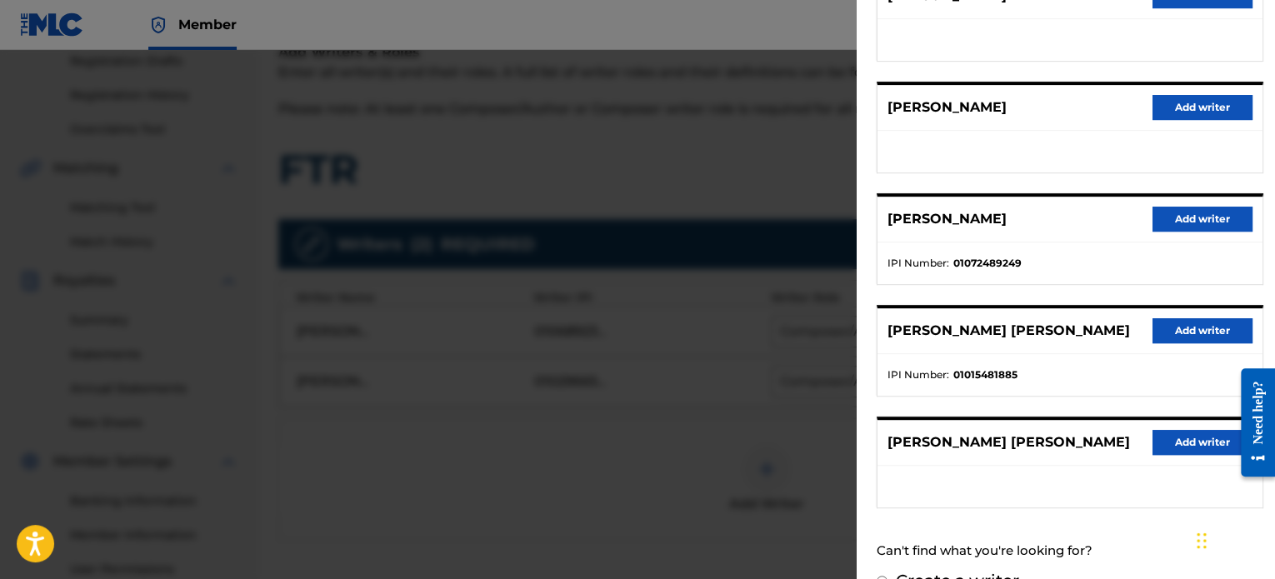
click at [1179, 223] on button "Add writer" at bounding box center [1203, 219] width 100 height 25
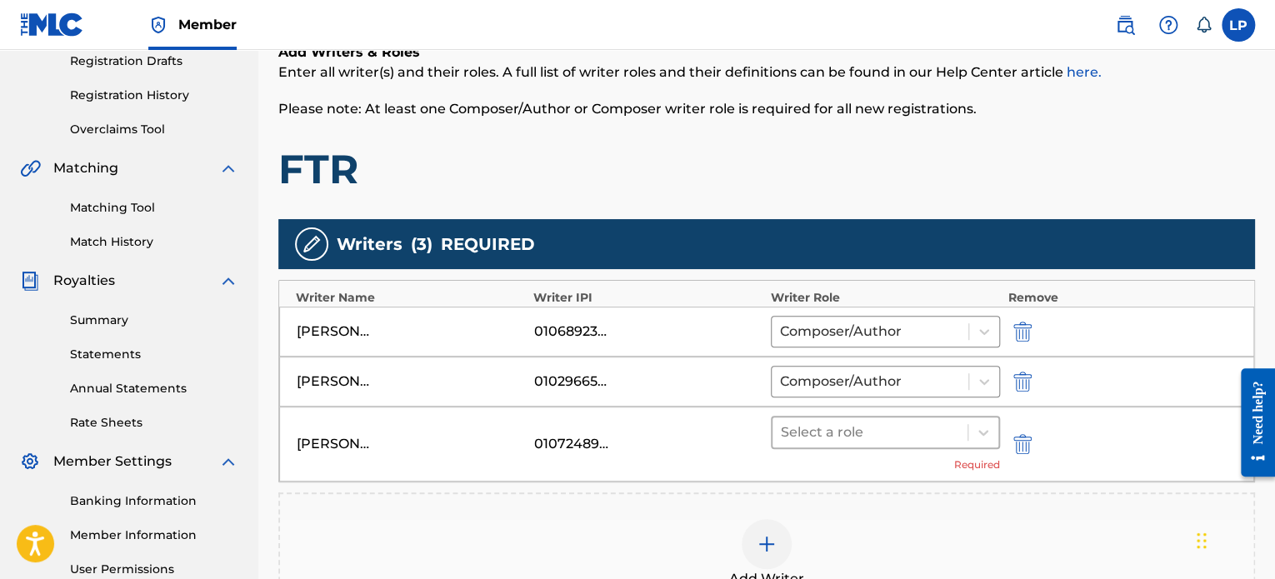
click at [911, 426] on div at bounding box center [870, 432] width 178 height 23
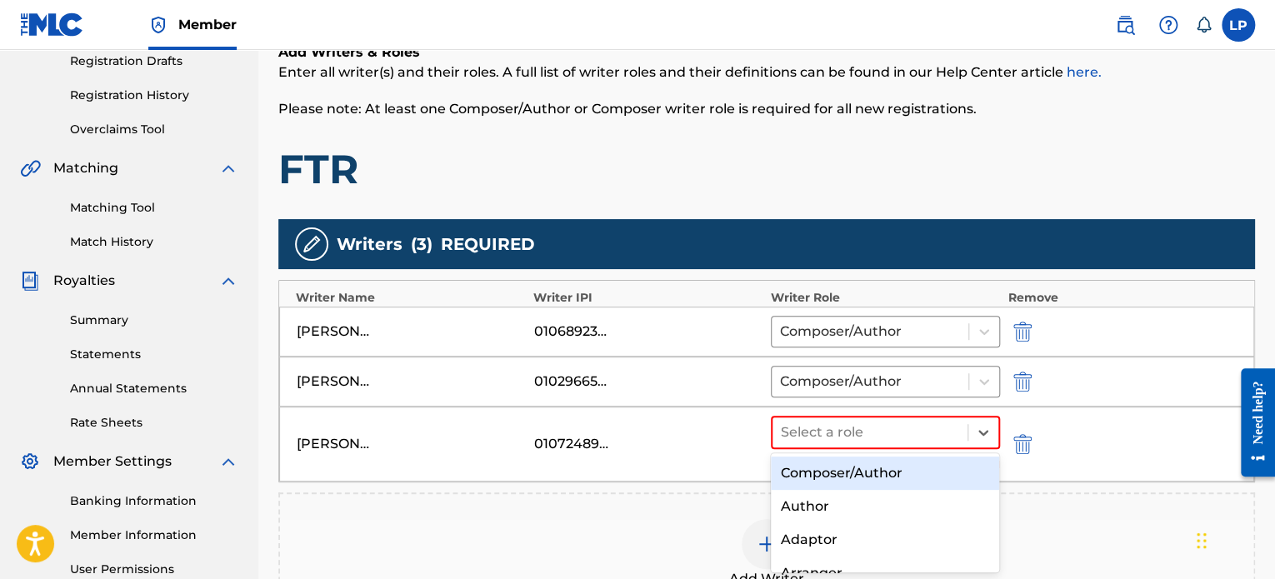
click at [887, 478] on div "Composer/Author" at bounding box center [885, 473] width 229 height 33
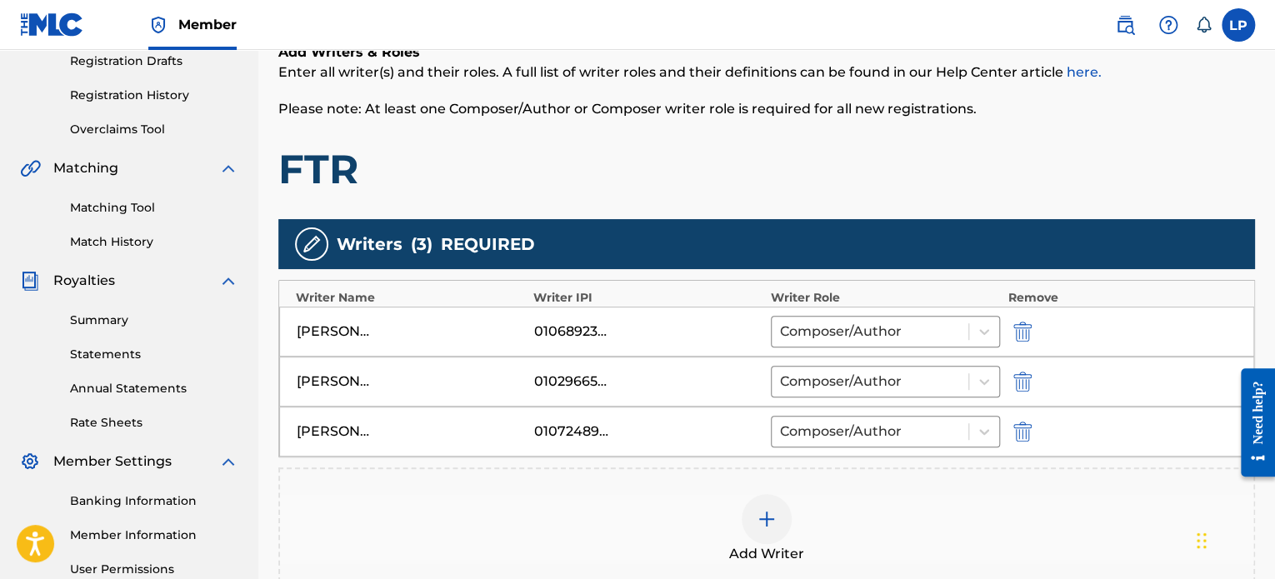
click at [763, 506] on div at bounding box center [767, 519] width 50 height 50
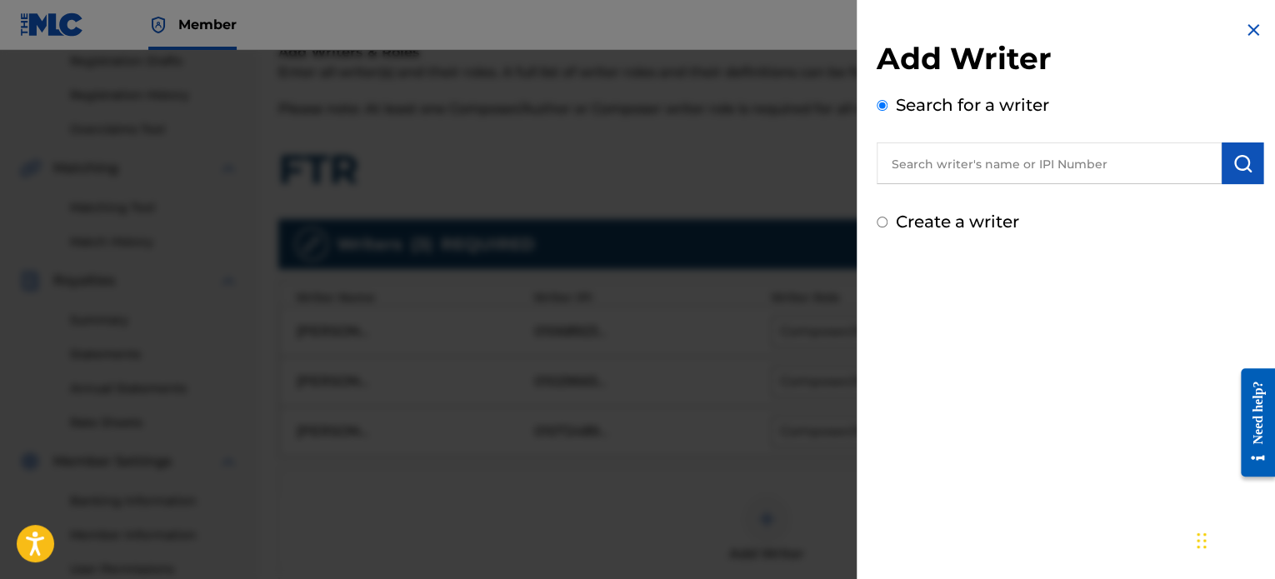
click at [965, 150] on input "text" at bounding box center [1049, 164] width 345 height 42
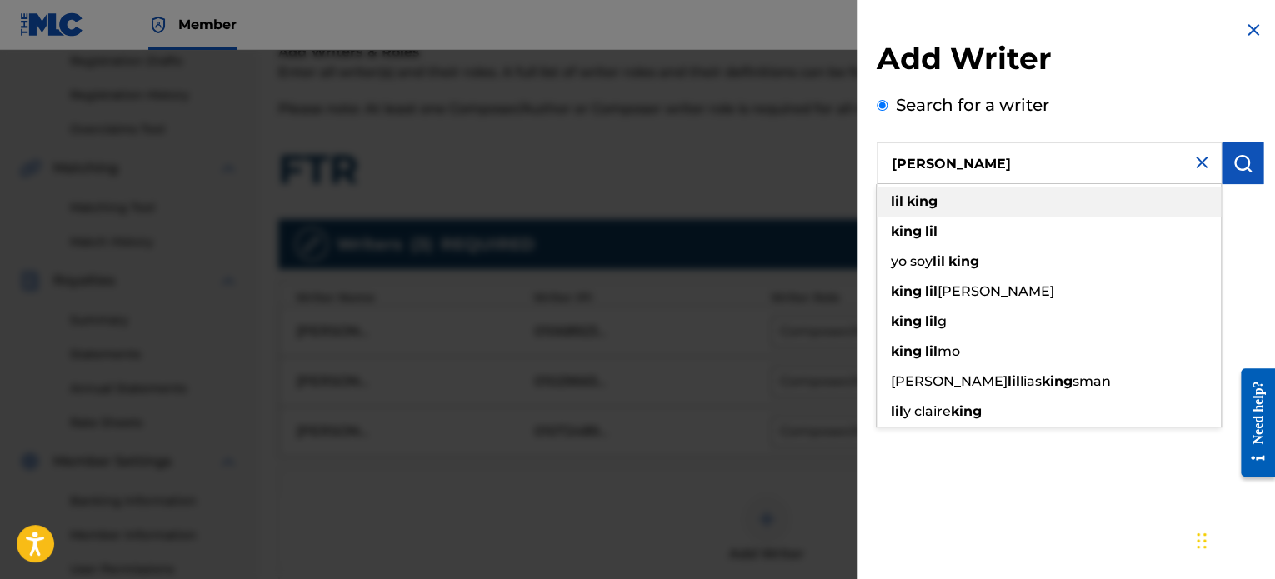
type input "[PERSON_NAME]"
click at [950, 207] on div "[PERSON_NAME]" at bounding box center [1049, 202] width 344 height 30
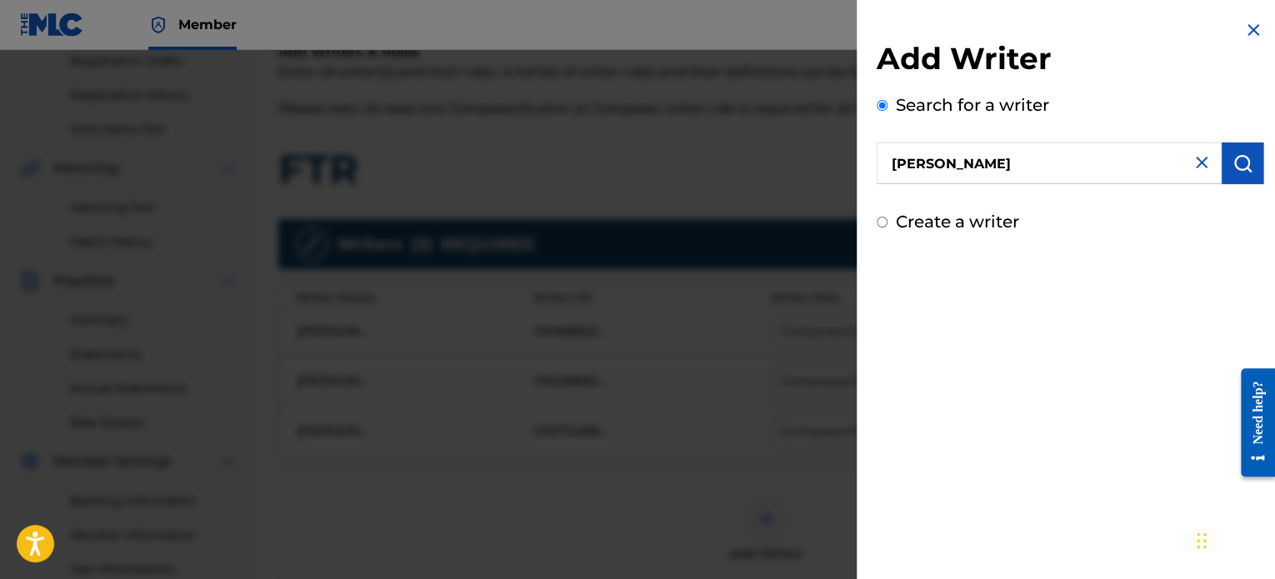
click at [1255, 163] on button "submit" at bounding box center [1243, 164] width 42 height 42
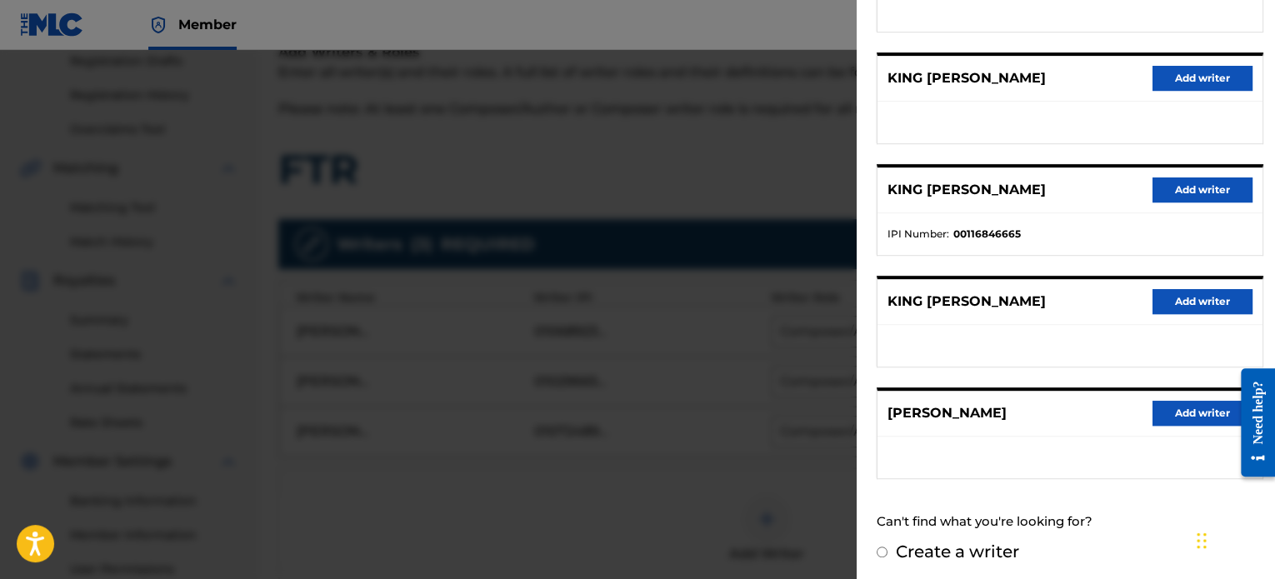
scroll to position [283, 0]
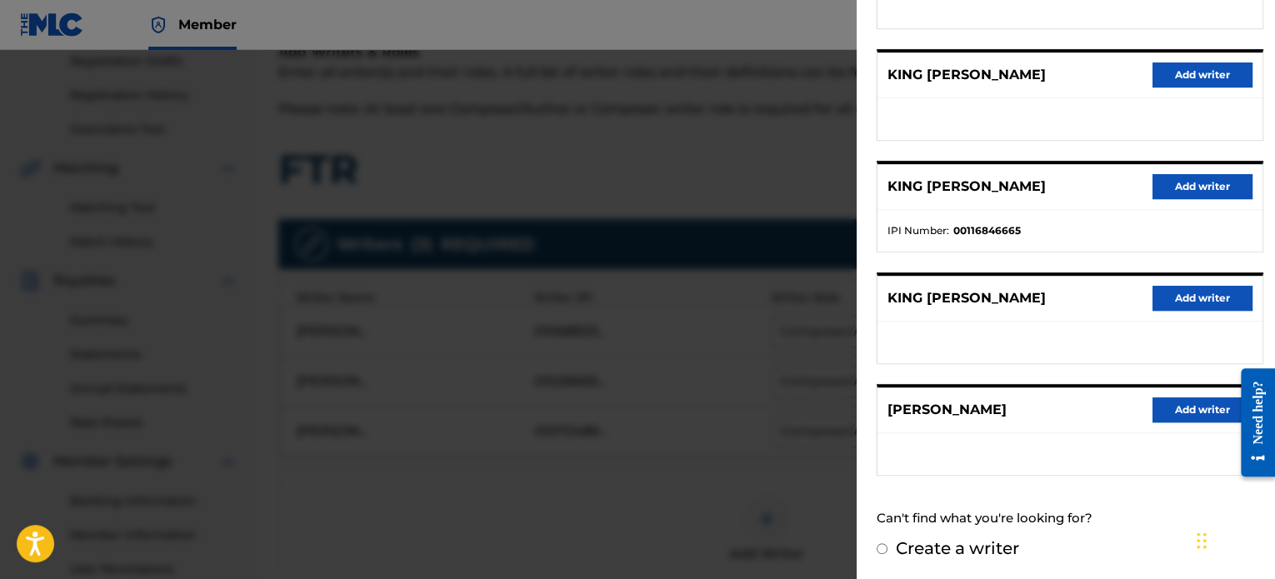
click at [740, 196] on div at bounding box center [637, 339] width 1275 height 579
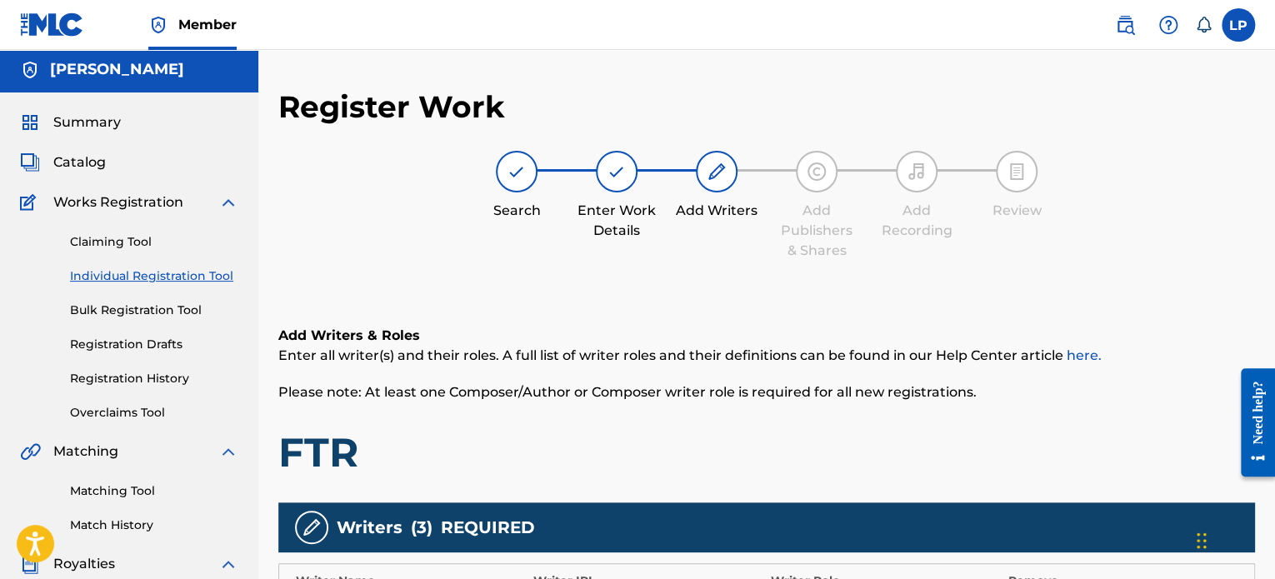
scroll to position [0, 0]
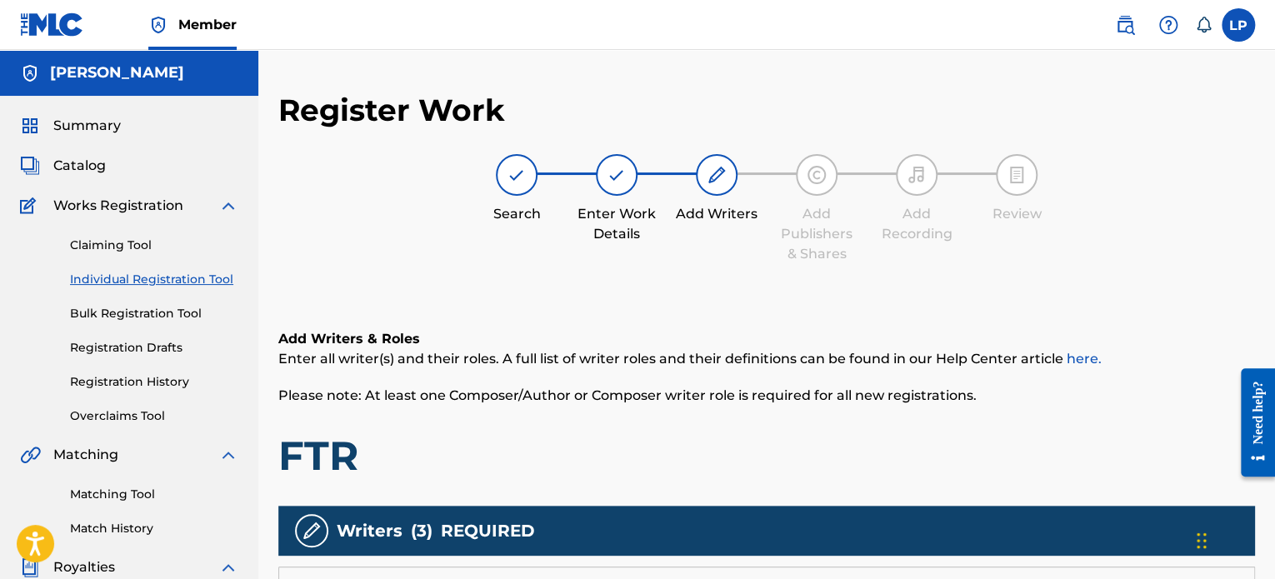
click at [1124, 20] on img at bounding box center [1125, 25] width 20 height 20
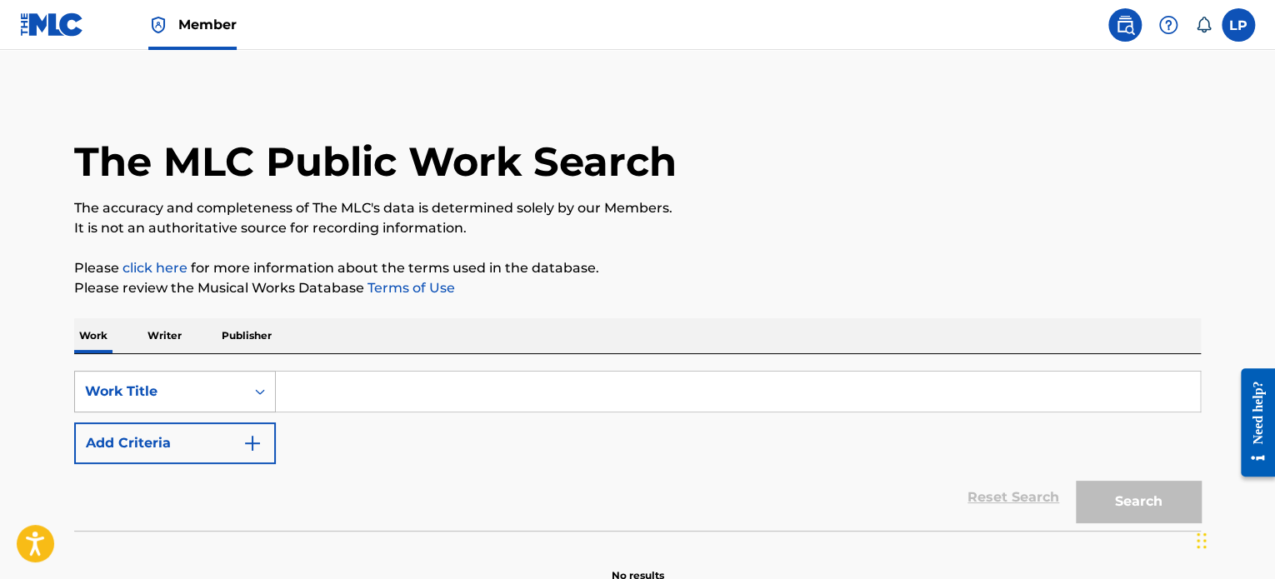
click at [233, 379] on div "Work Title" at bounding box center [175, 392] width 202 height 42
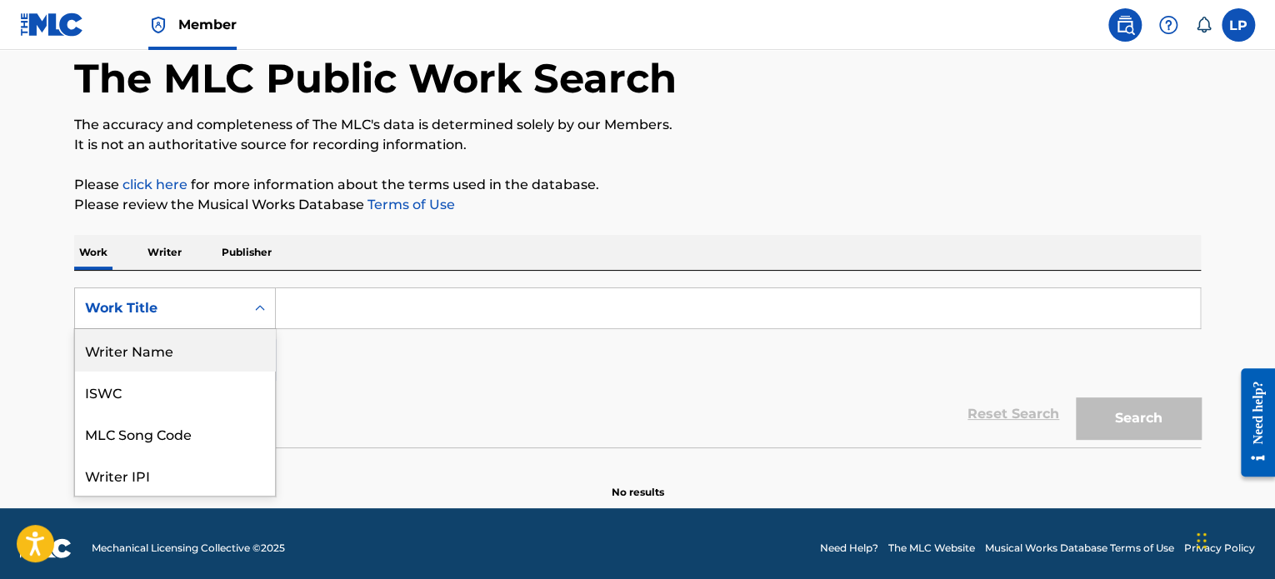
click at [143, 210] on p "Please review the Musical Works Database Terms of Use" at bounding box center [637, 205] width 1127 height 20
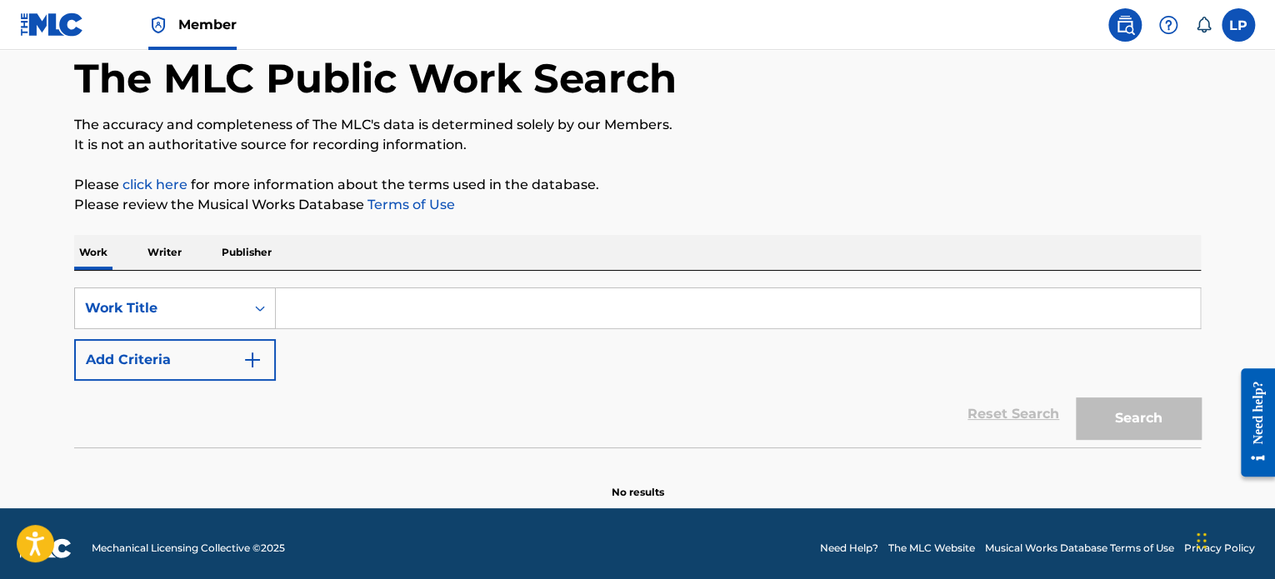
click at [206, 362] on button "Add Criteria" at bounding box center [175, 360] width 202 height 42
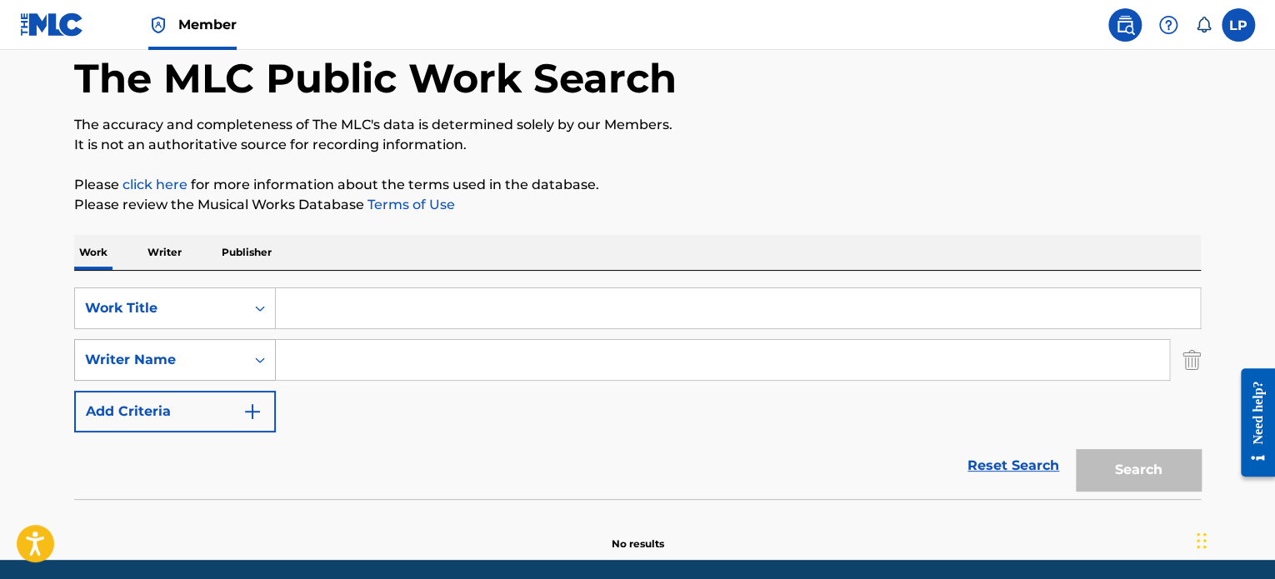
click at [216, 362] on div "Writer Name" at bounding box center [160, 360] width 150 height 20
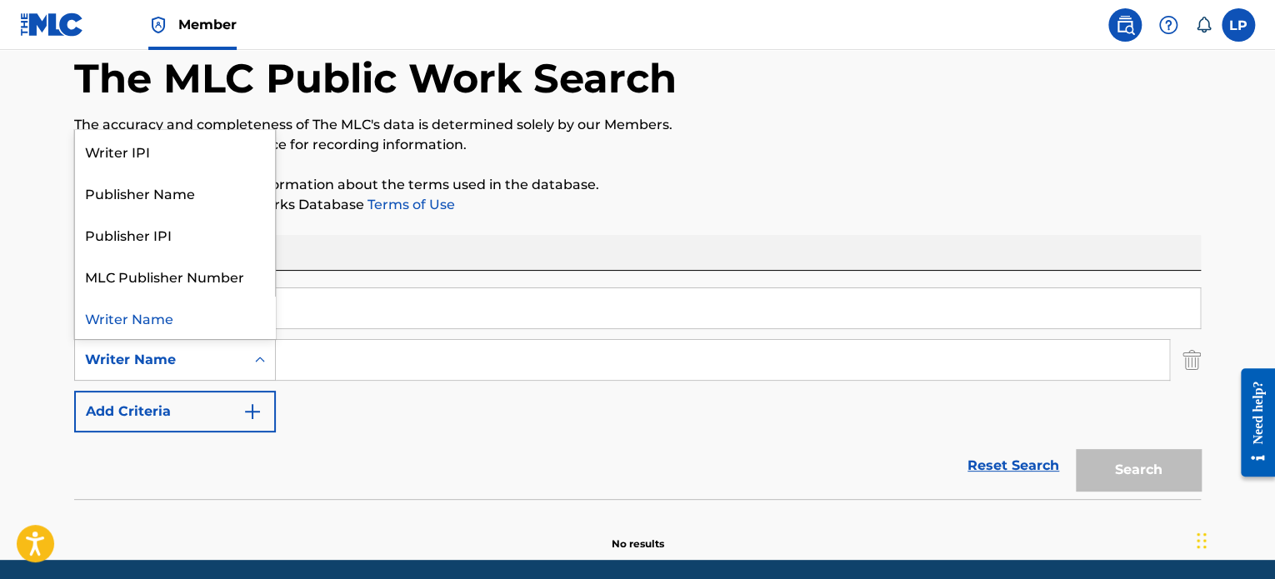
click at [311, 318] on input "Search Form" at bounding box center [738, 308] width 924 height 40
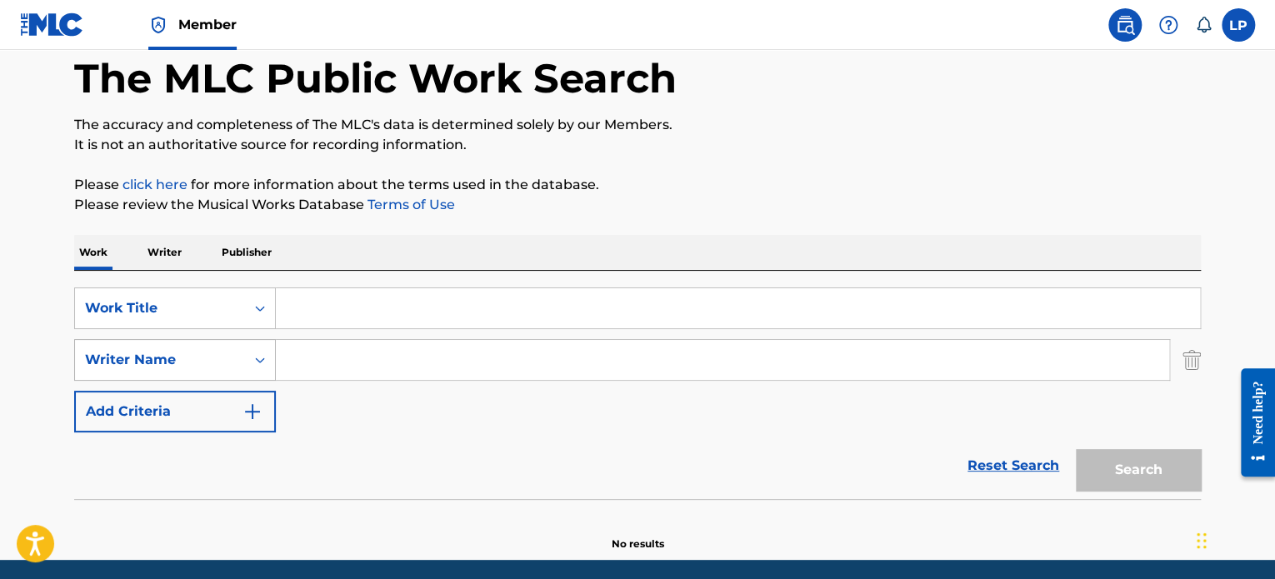
click at [204, 369] on div "Writer Name" at bounding box center [160, 360] width 170 height 32
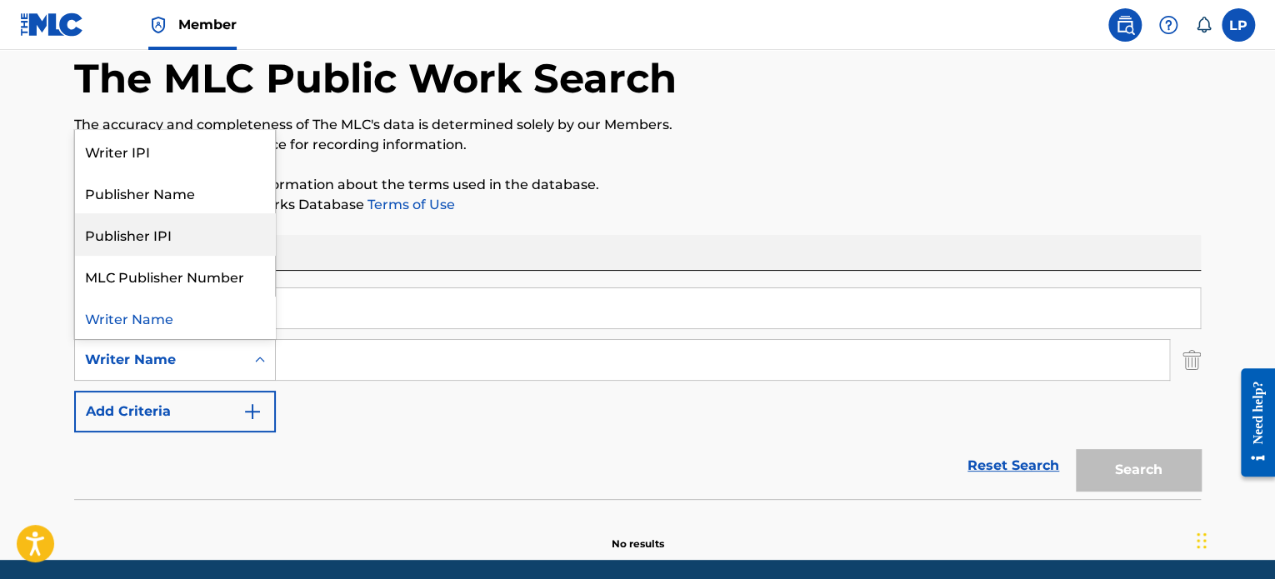
click at [198, 231] on div "Publisher IPI" at bounding box center [175, 234] width 200 height 42
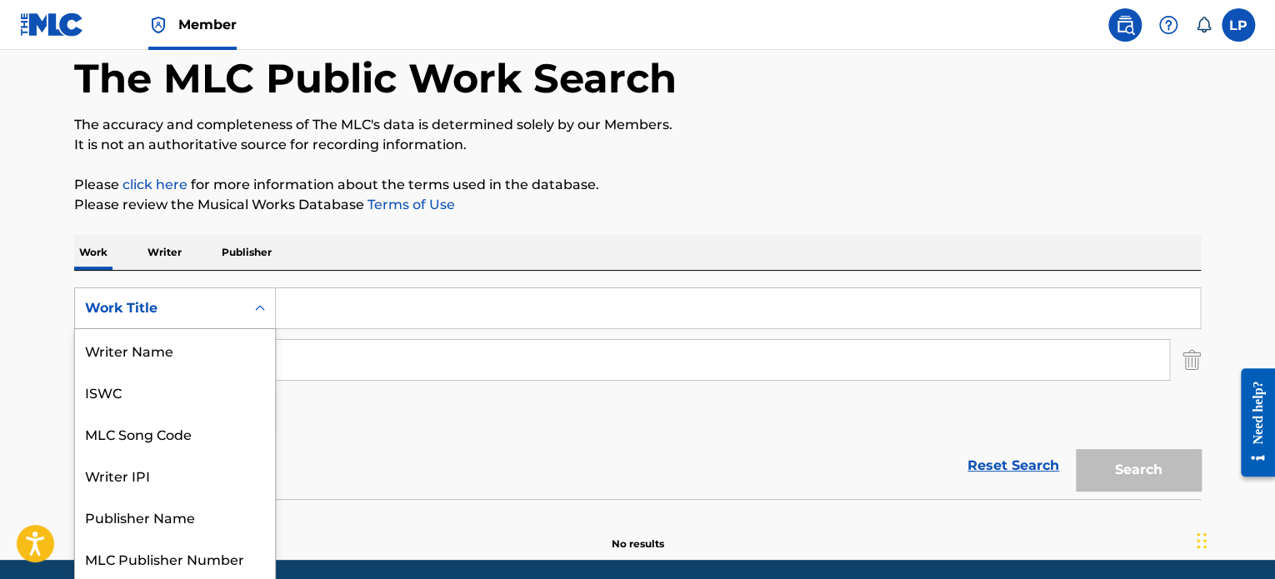
click at [247, 298] on div "Search Form" at bounding box center [260, 308] width 30 height 30
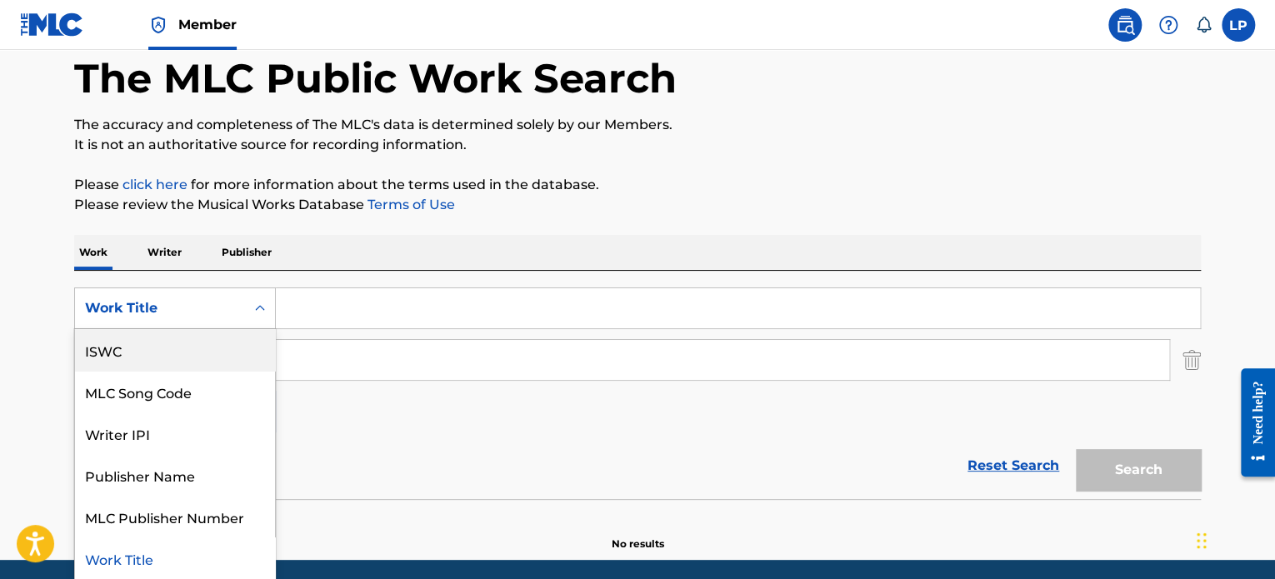
click at [203, 353] on div "ISWC" at bounding box center [175, 350] width 200 height 42
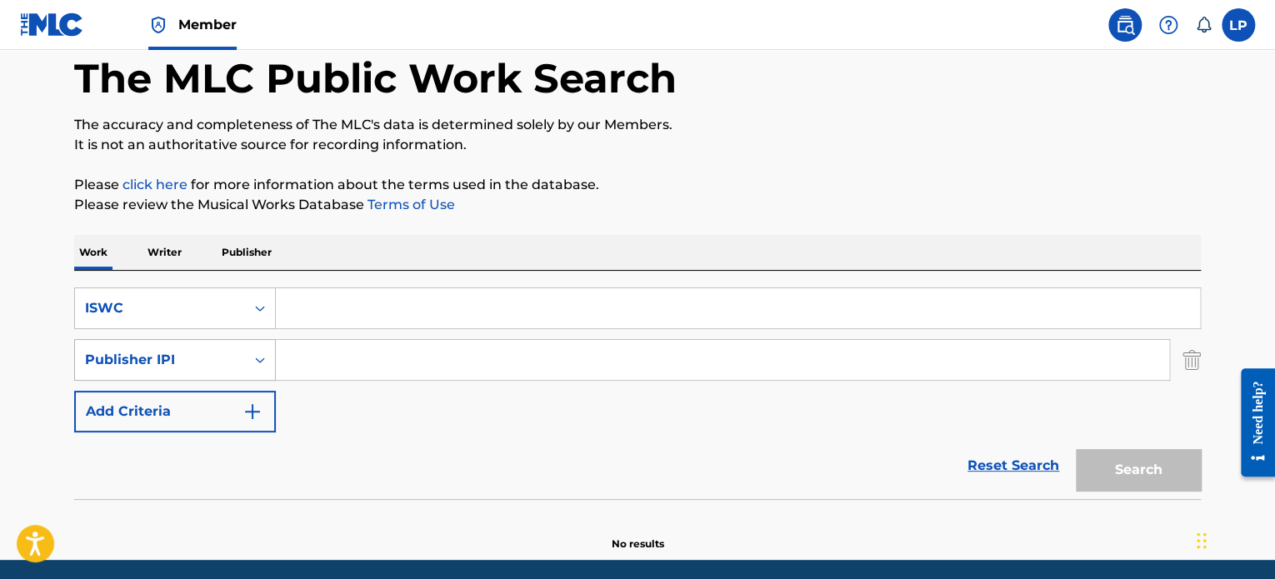
click at [265, 359] on icon "Search Form" at bounding box center [260, 360] width 17 height 17
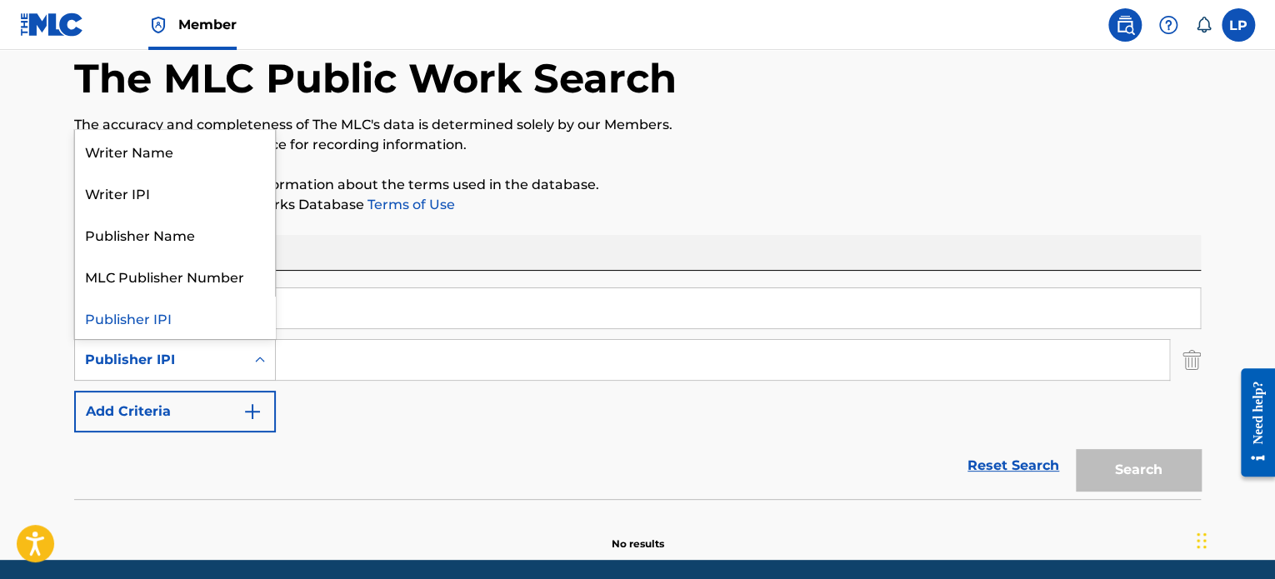
drag, startPoint x: 377, startPoint y: 429, endPoint x: 960, endPoint y: 382, distance: 585.4
click at [378, 428] on div "SearchWithCriteriabf0bd446-cc96-4345-9169-7e8cb7409a29 ISWC SearchWithCriteriae…" at bounding box center [637, 360] width 1127 height 145
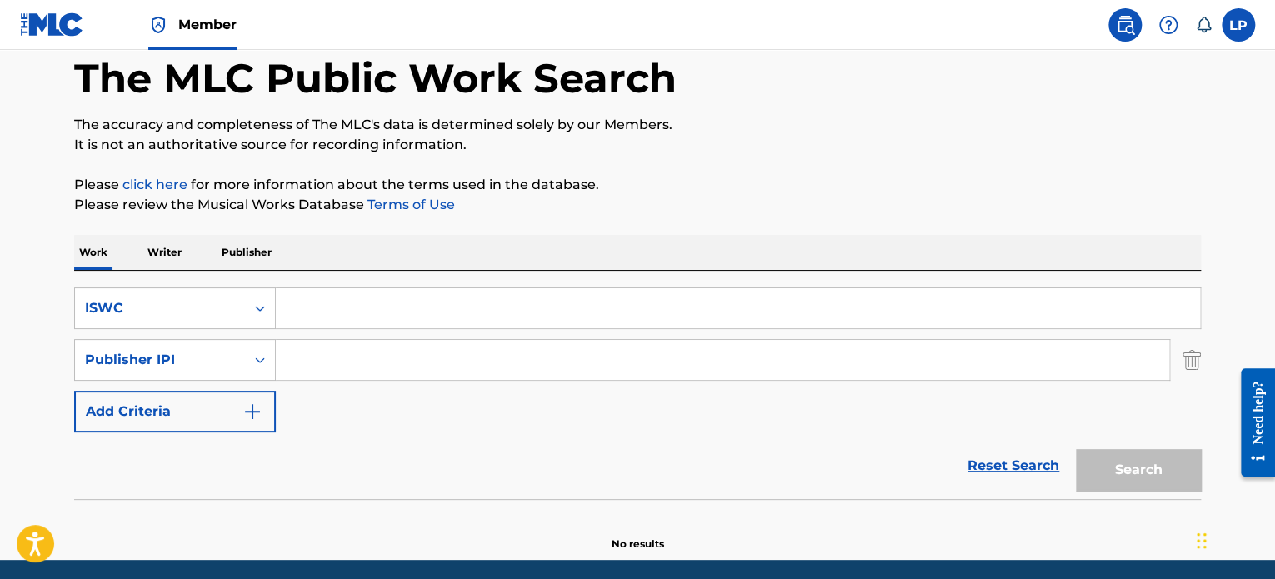
click at [1198, 373] on img "Search Form" at bounding box center [1192, 360] width 18 height 42
